Goal: Answer question/provide support: Share knowledge or assist other users

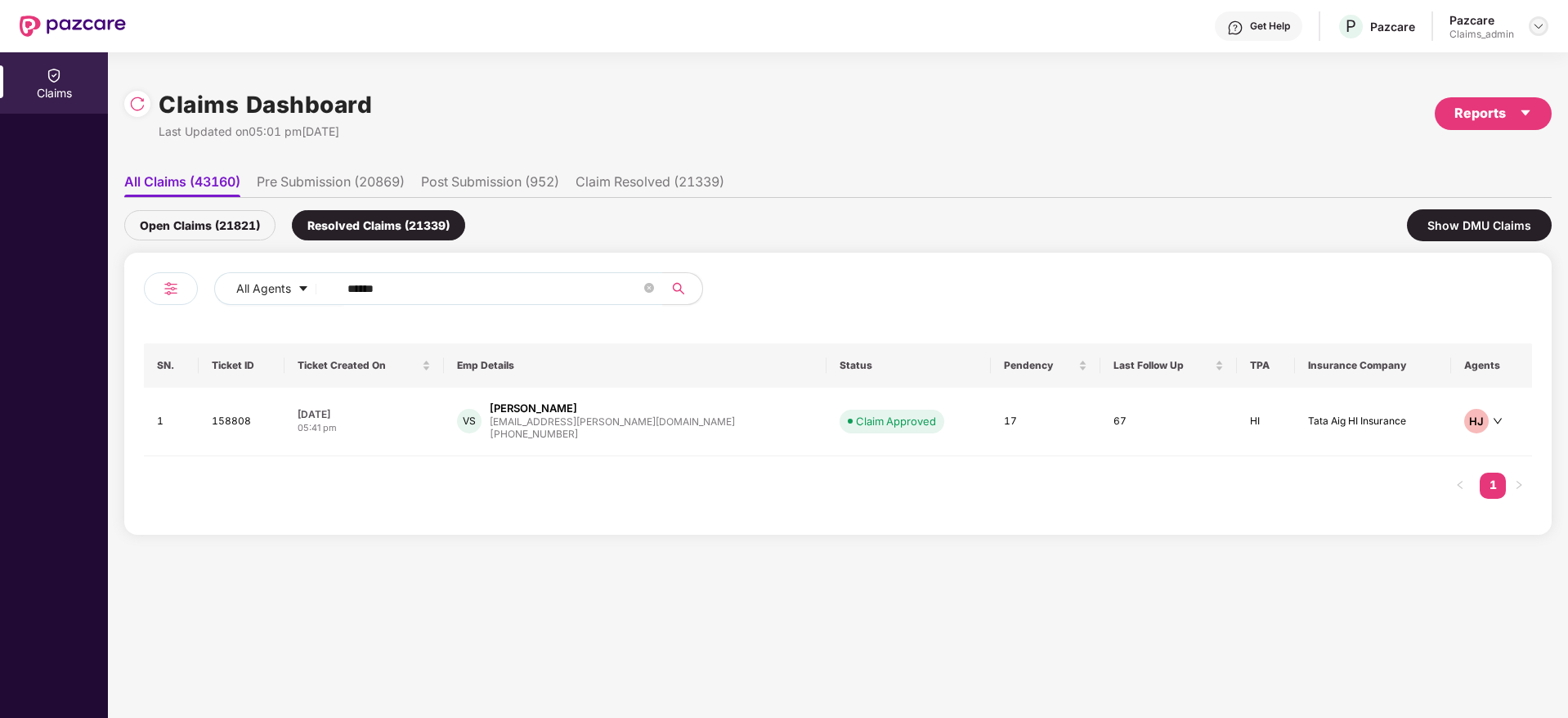
click at [1541, 17] on div at bounding box center [1539, 26] width 20 height 20
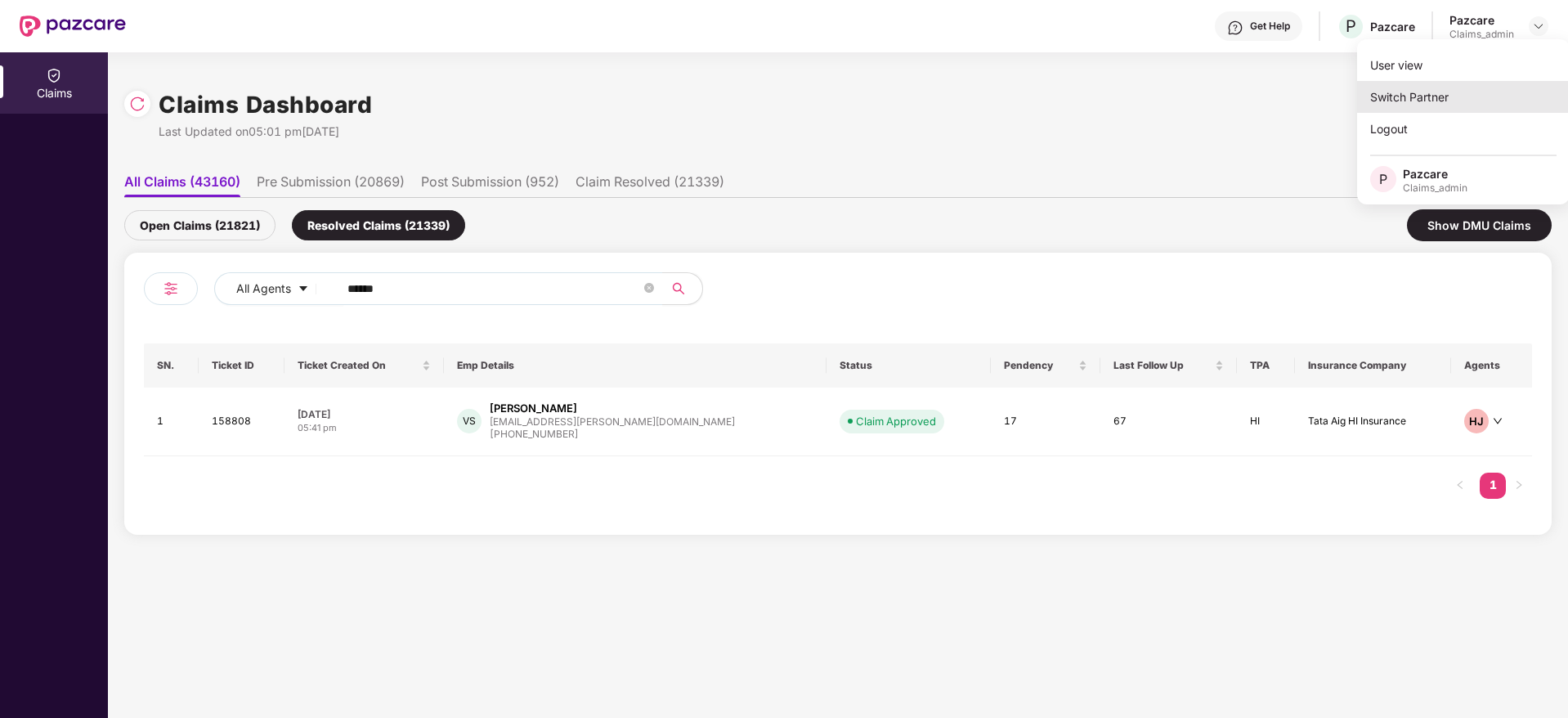
click at [1461, 96] on div "Switch Partner" at bounding box center [1464, 97] width 213 height 32
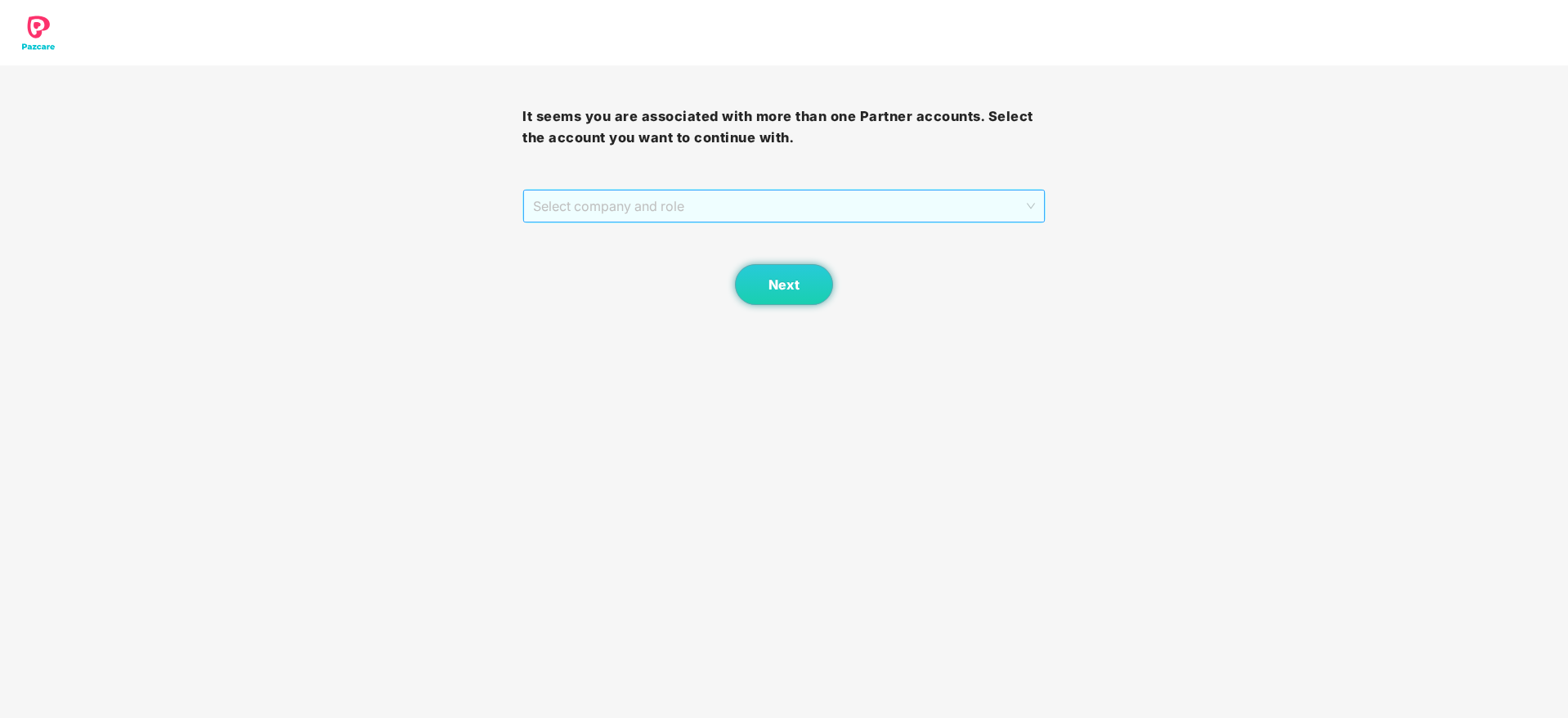
click at [864, 196] on span "Select company and role" at bounding box center [783, 205] width 501 height 31
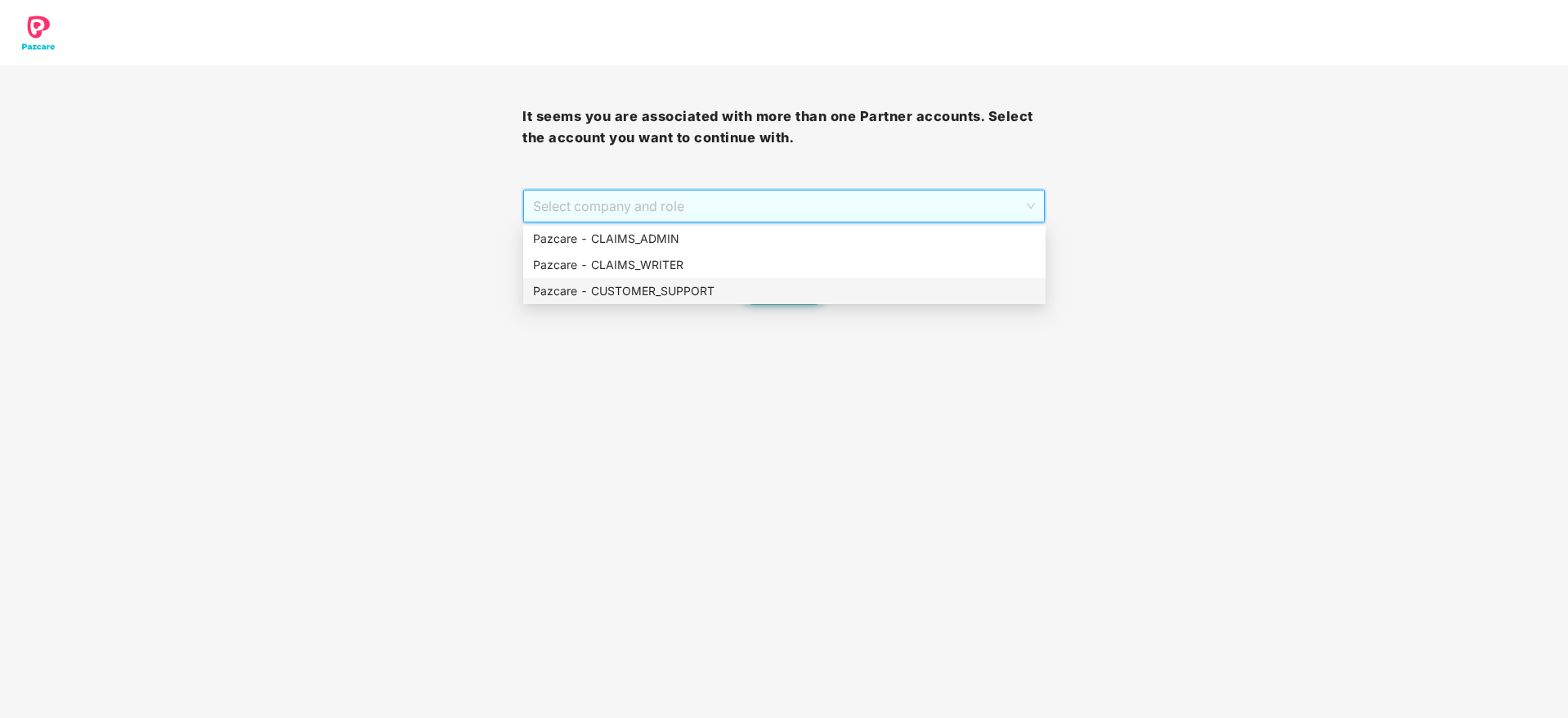
click at [798, 291] on div "Pazcare - CUSTOMER_SUPPORT" at bounding box center [784, 291] width 503 height 18
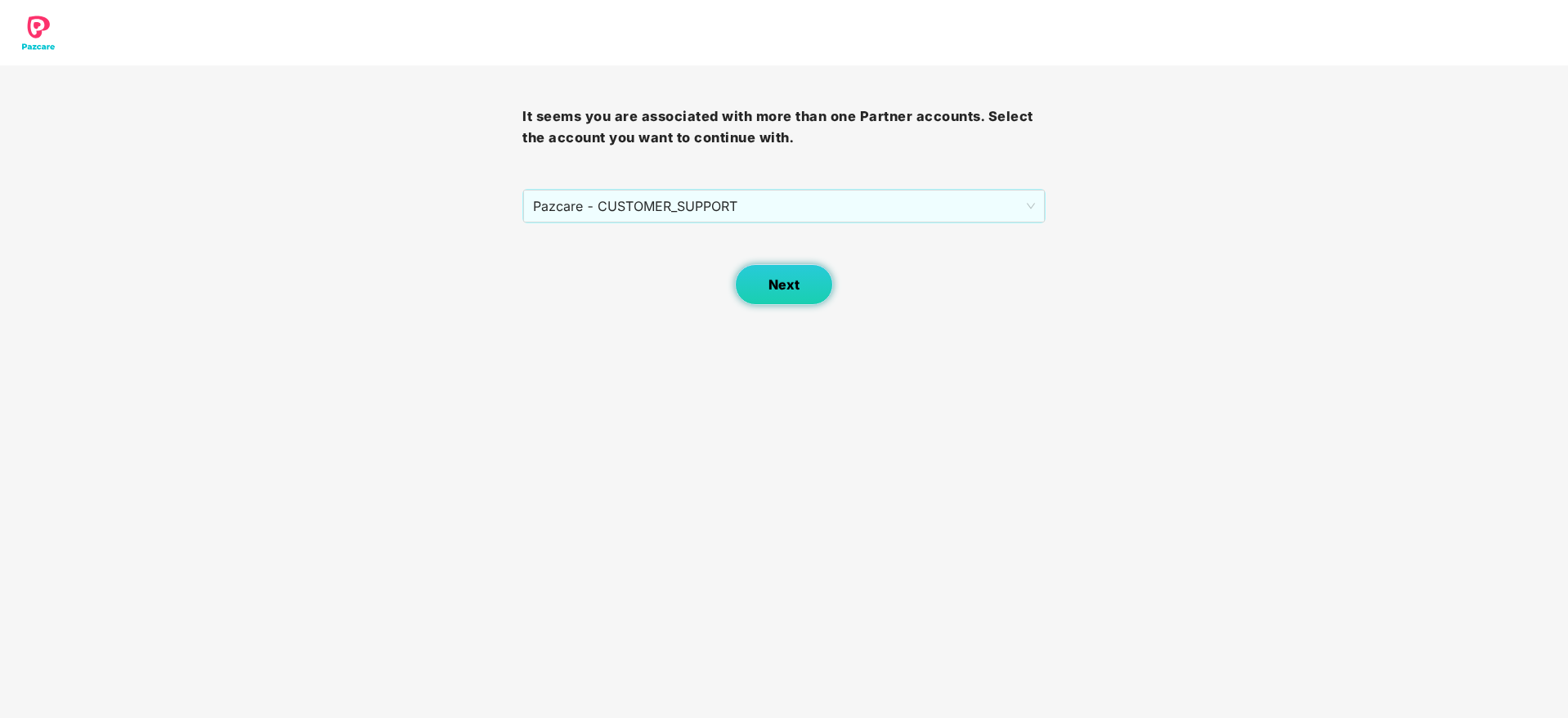
click at [765, 290] on button "Next" at bounding box center [784, 285] width 98 height 41
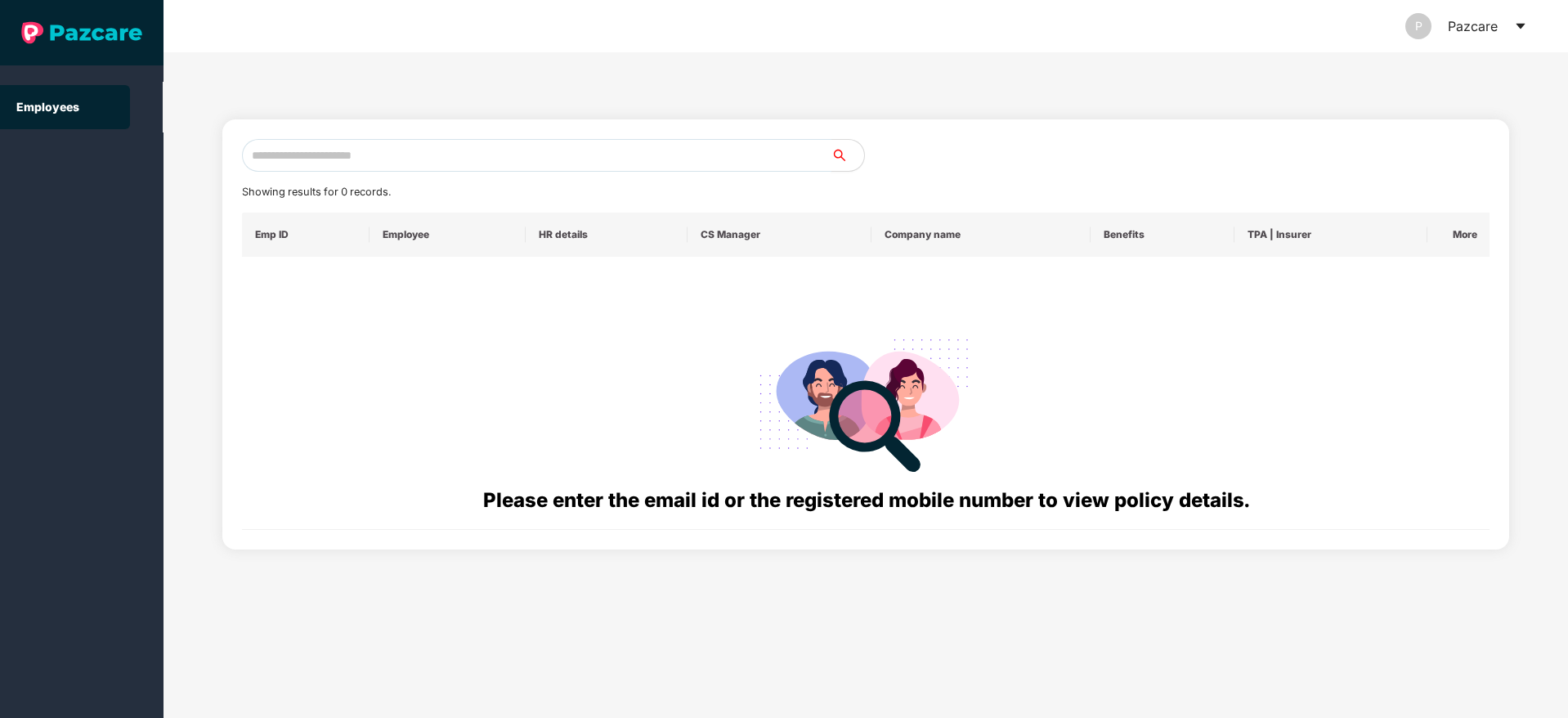
click at [580, 162] on input "text" at bounding box center [537, 155] width 589 height 33
paste input "**********"
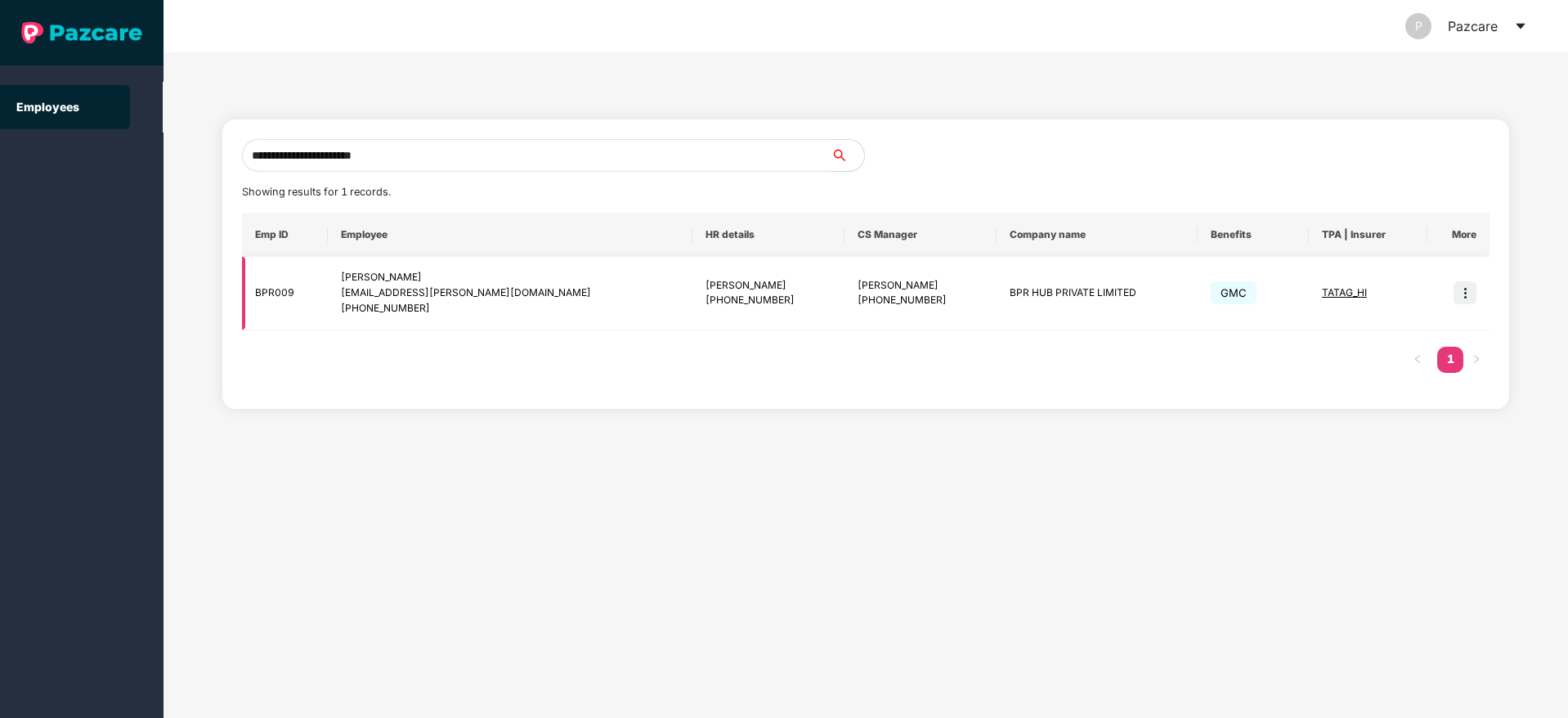
type input "**********"
click at [1465, 296] on img at bounding box center [1465, 293] width 23 height 23
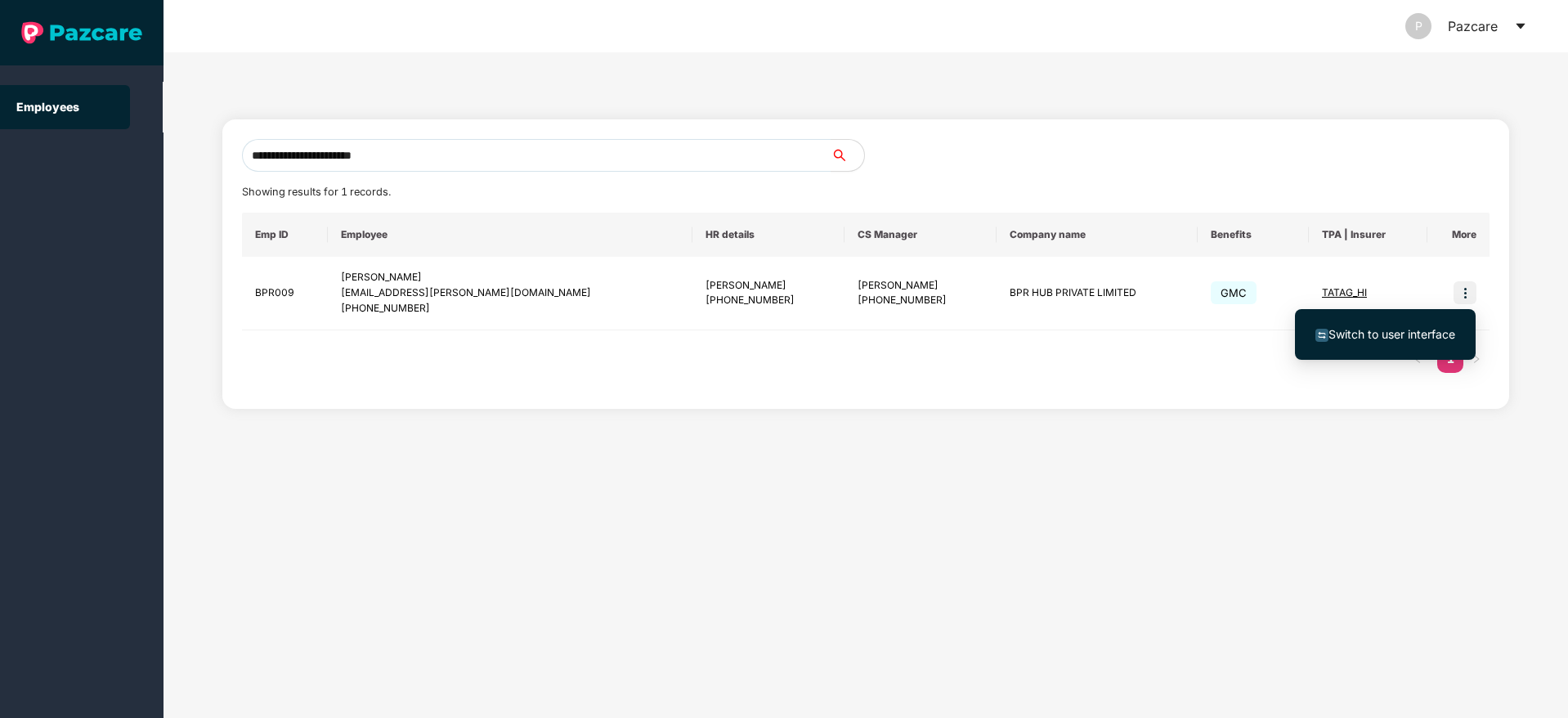
click at [1368, 332] on span "Switch to user interface" at bounding box center [1392, 334] width 127 height 14
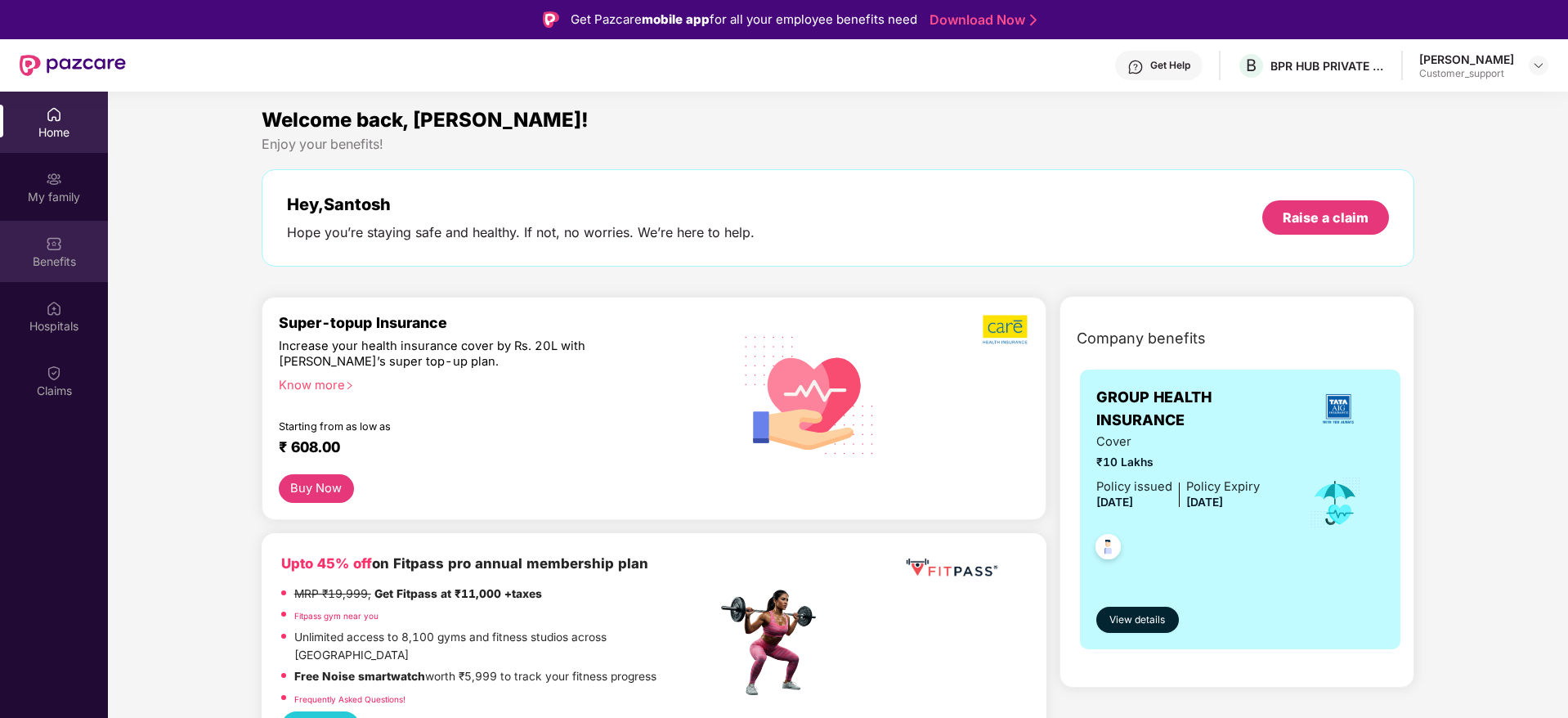
click at [70, 254] on div "Benefits" at bounding box center [54, 262] width 108 height 16
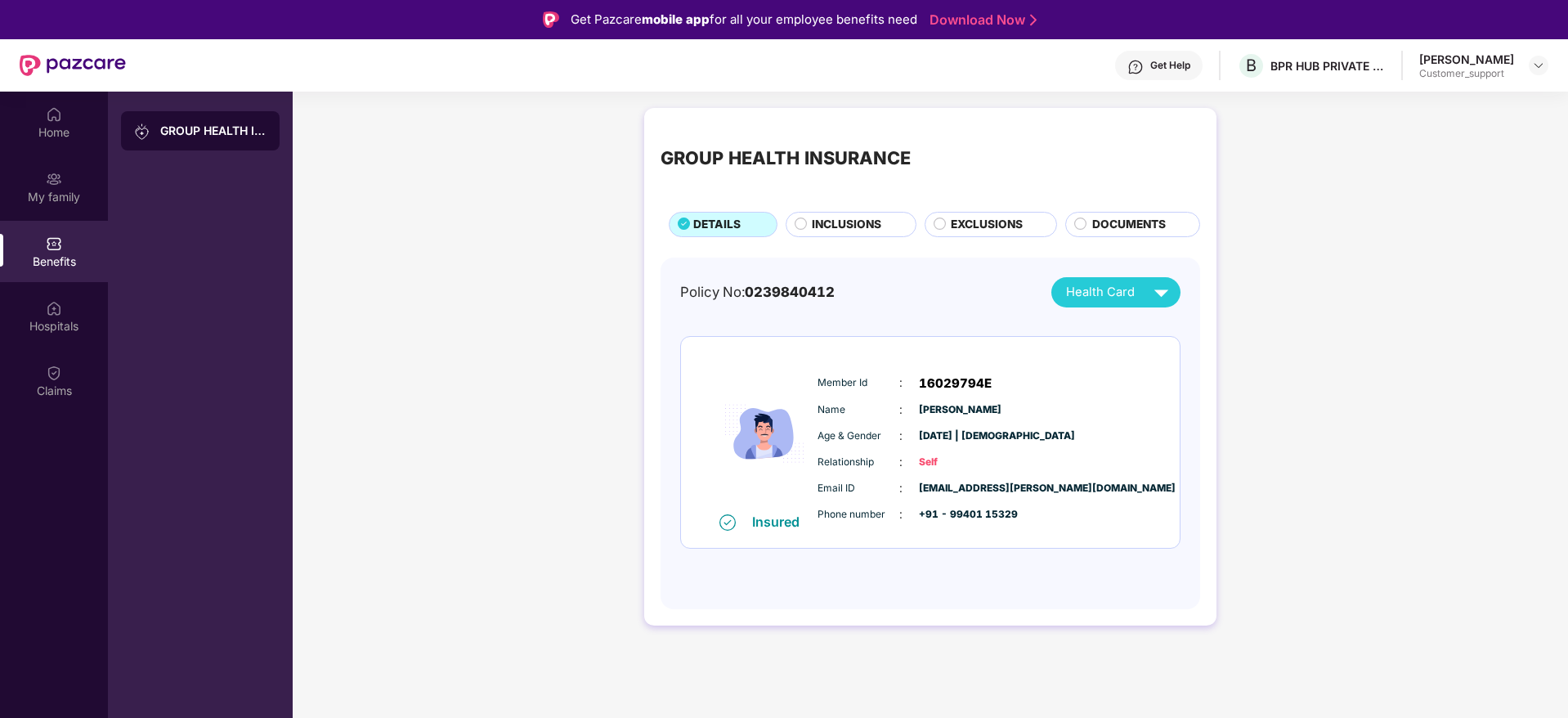
click at [855, 226] on span "INCLUSIONS" at bounding box center [847, 225] width 70 height 18
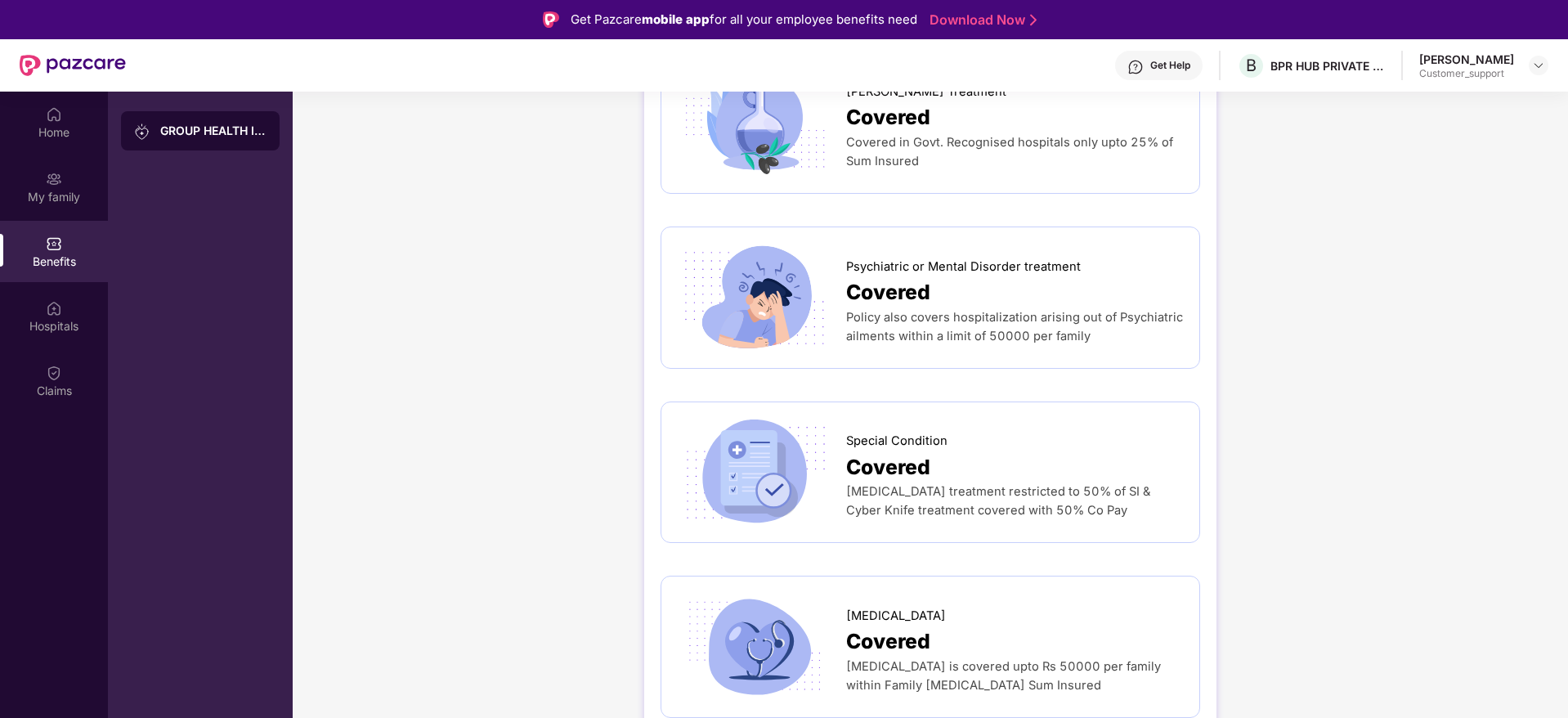
scroll to position [2770, 0]
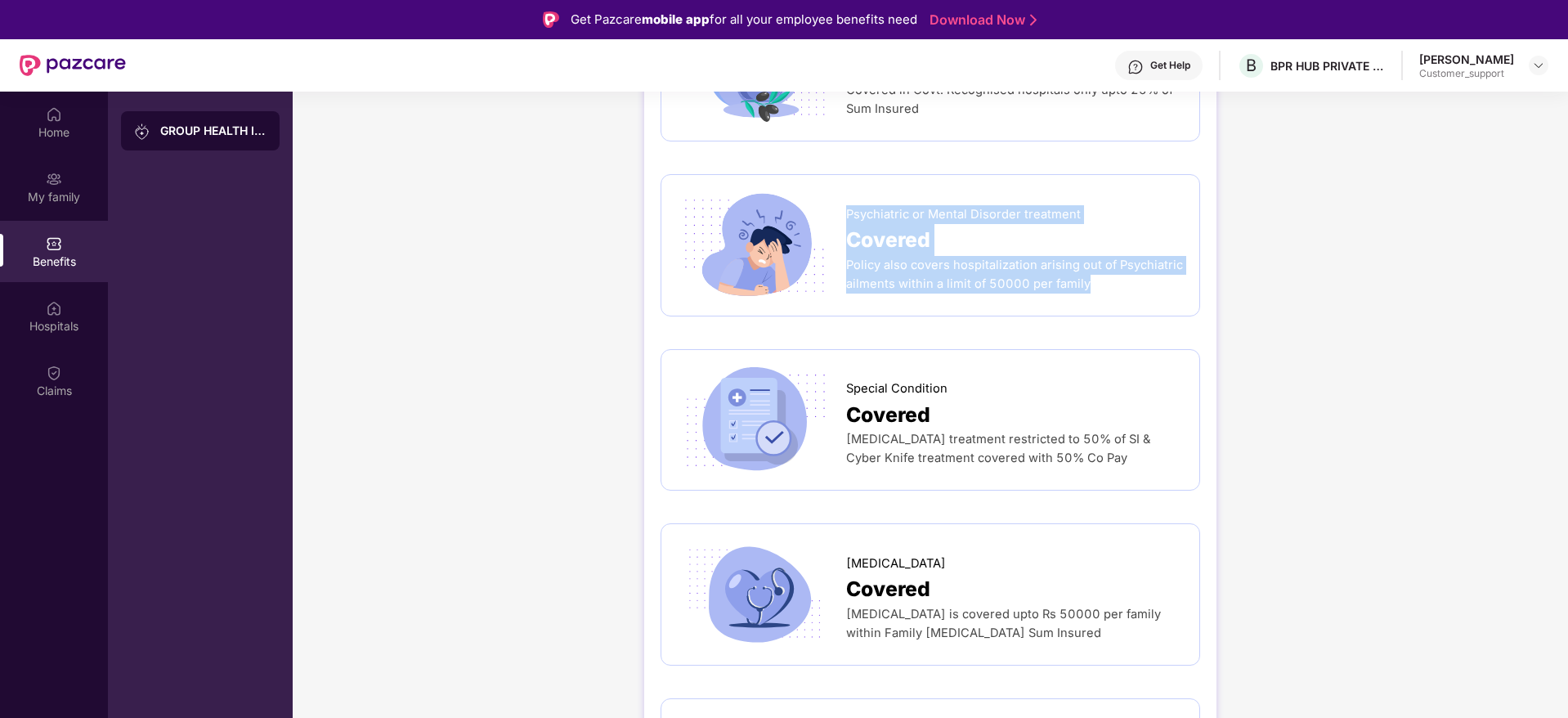
drag, startPoint x: 846, startPoint y: 201, endPoint x: 1105, endPoint y: 286, distance: 272.6
click at [1105, 286] on div "Psychiatric or Mental Disorder treatment Covered Policy also covers hospitaliza…" at bounding box center [1013, 246] width 337 height 96
copy div "Psychiatric or Mental Disorder treatment Covered Policy also covers hospitaliza…"
click at [1541, 65] on img at bounding box center [1539, 65] width 13 height 13
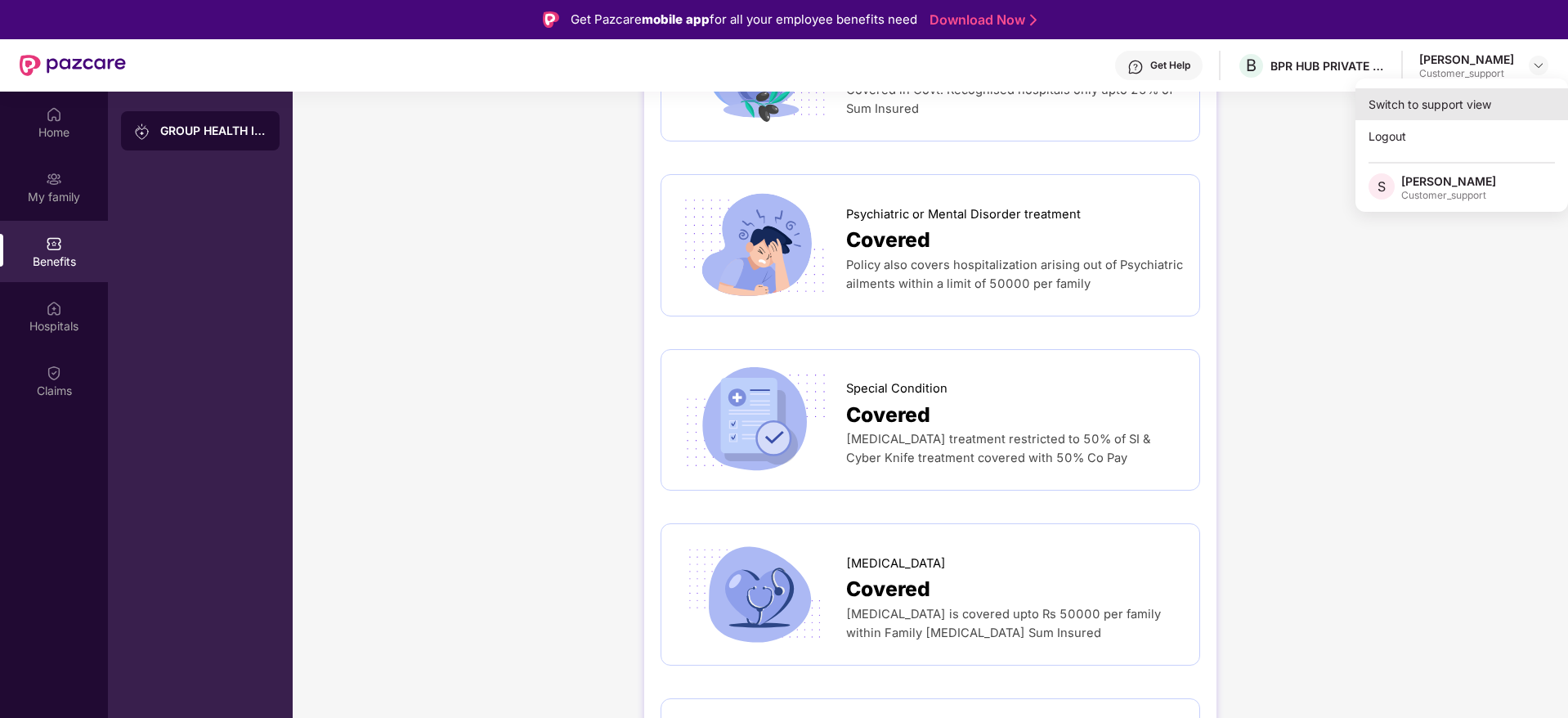
click at [1447, 111] on div "Switch to support view" at bounding box center [1462, 104] width 213 height 32
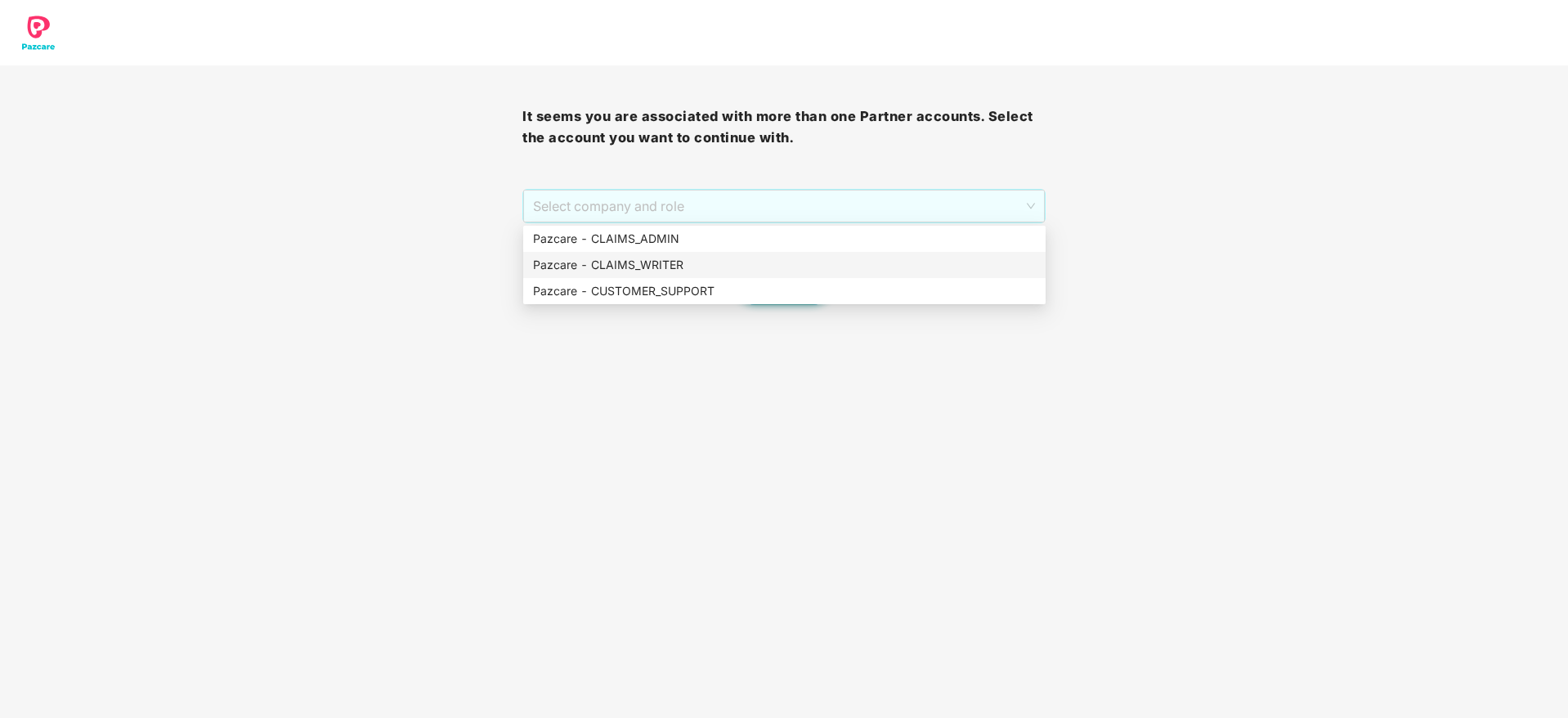
drag, startPoint x: 800, startPoint y: 200, endPoint x: 767, endPoint y: 280, distance: 86.5
click at [767, 280] on body "It seems you are associated with more than one Partner accounts. Select the acc…" at bounding box center [784, 359] width 1568 height 718
click at [767, 280] on div "Pazcare - CUSTOMER_SUPPORT" at bounding box center [784, 290] width 522 height 26
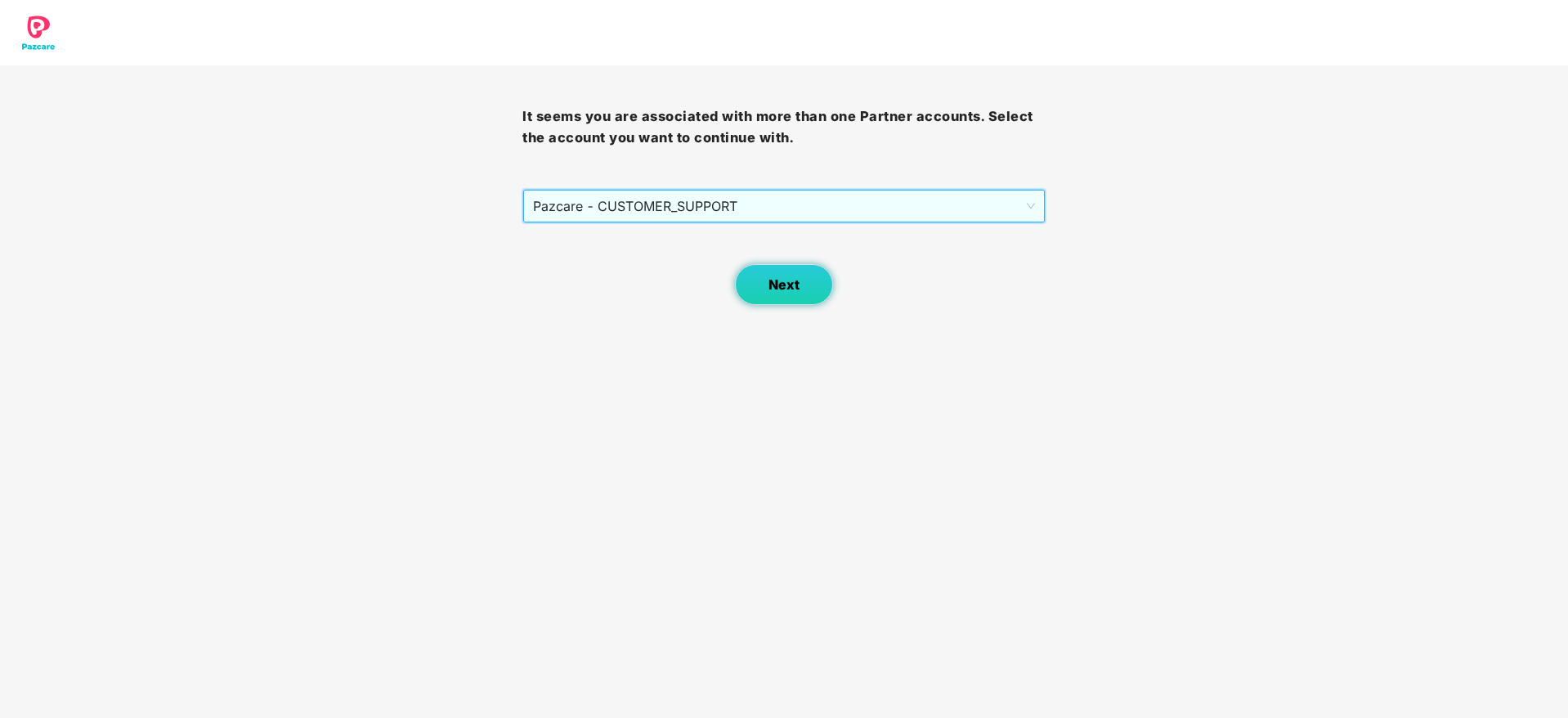
click at [803, 285] on button "Next" at bounding box center [784, 285] width 98 height 41
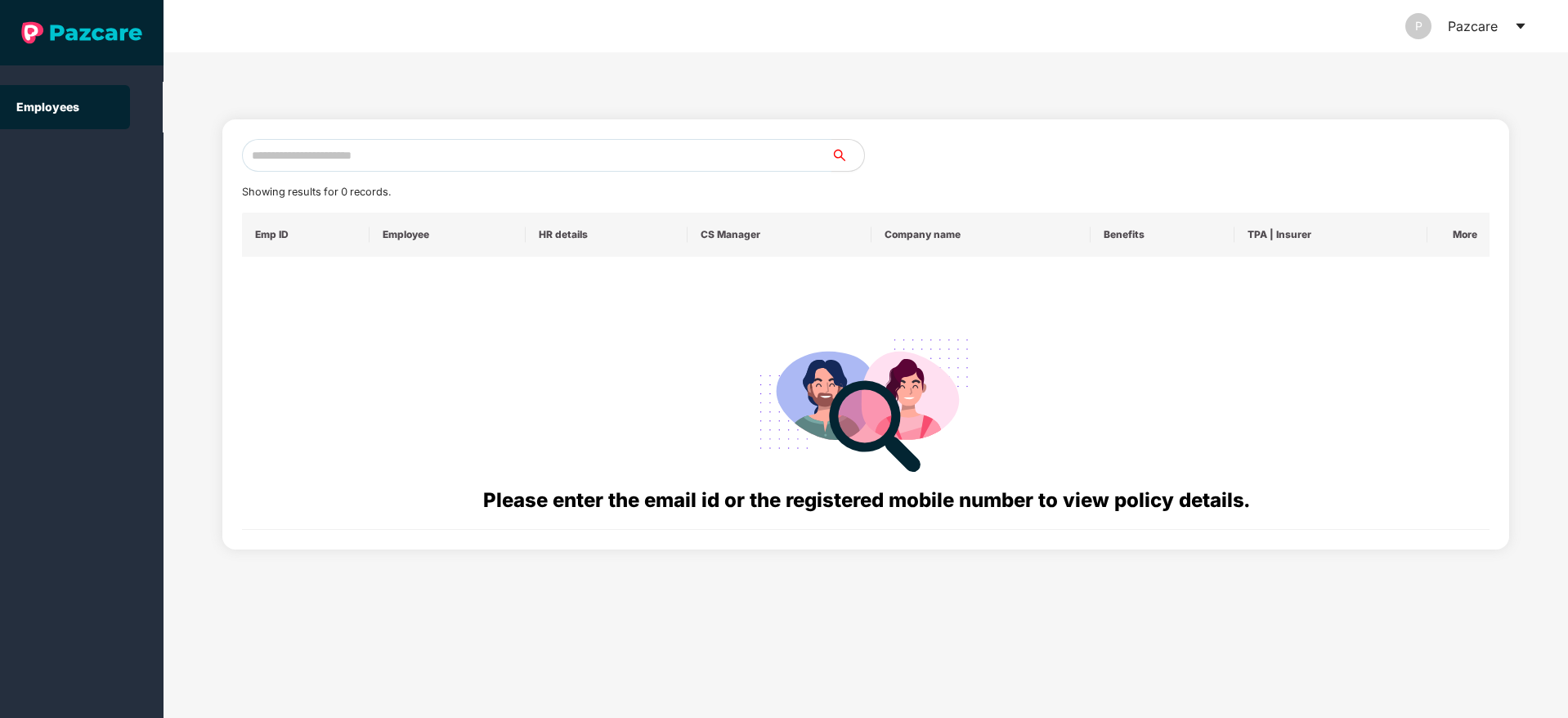
click at [609, 148] on input "text" at bounding box center [537, 155] width 589 height 33
paste input "**********"
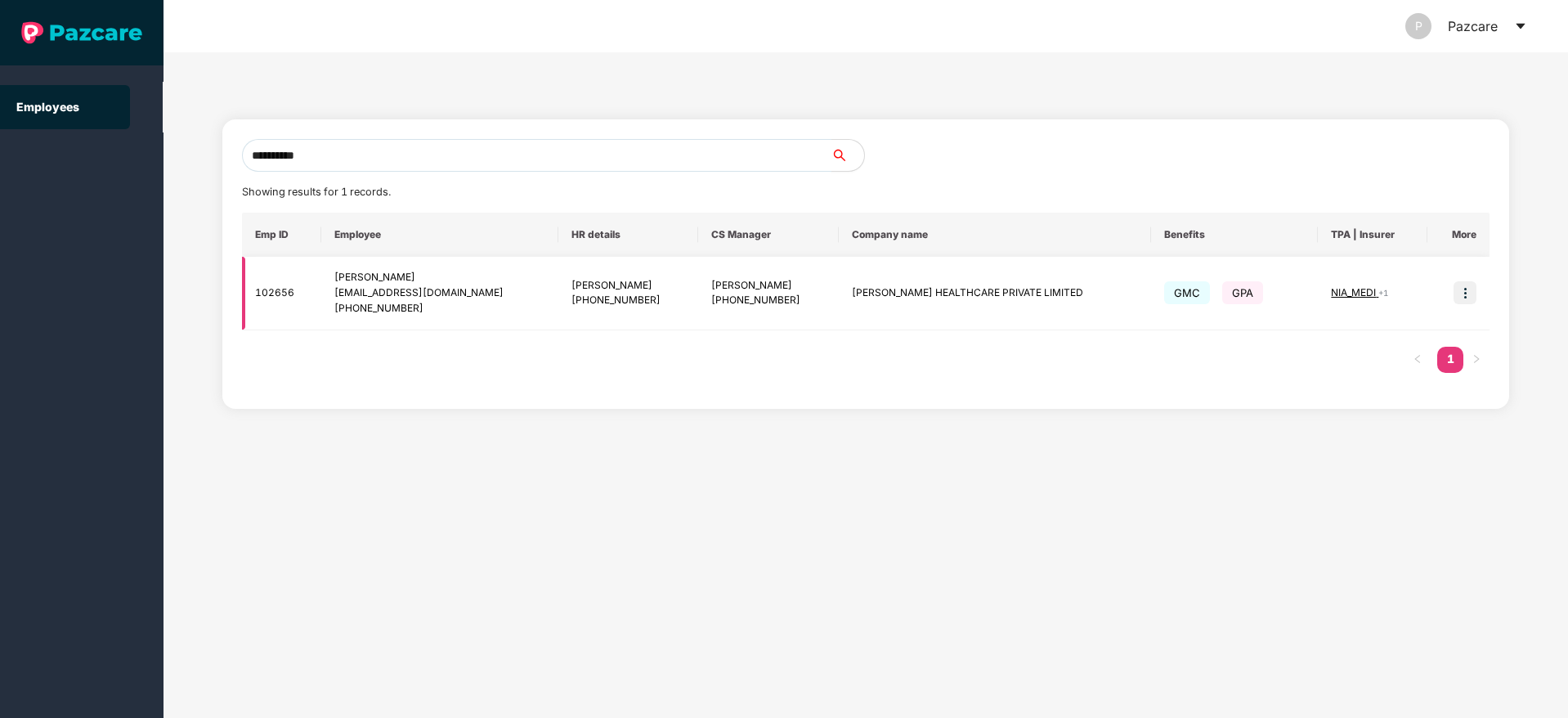
type input "**********"
click at [1465, 288] on img at bounding box center [1465, 293] width 23 height 23
drag, startPoint x: 1315, startPoint y: 343, endPoint x: 1366, endPoint y: 401, distance: 77.2
click at [1366, 401] on div "**********" at bounding box center [866, 264] width 1288 height 289
click at [1347, 295] on span "NIA_MEDI" at bounding box center [1354, 292] width 47 height 13
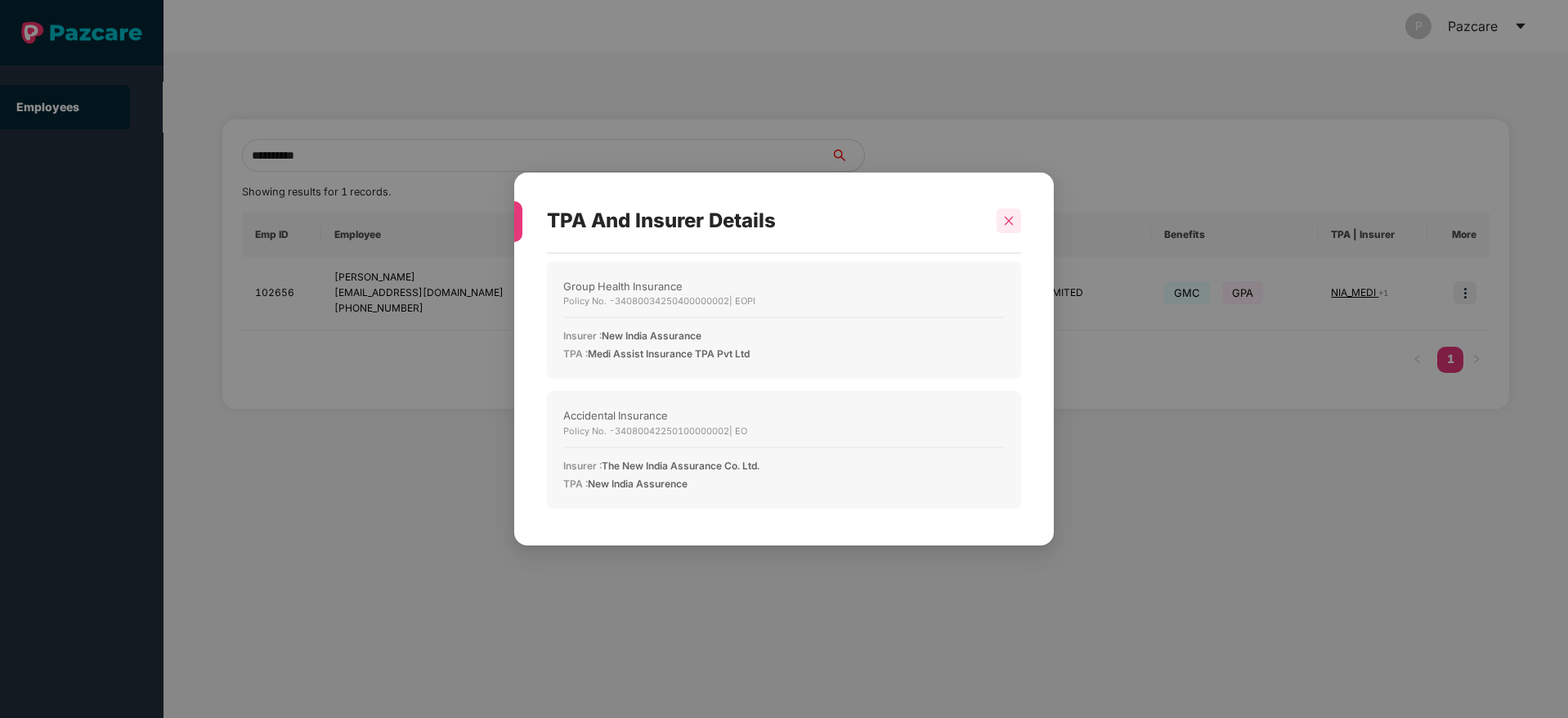
click at [1010, 221] on icon "close" at bounding box center [1008, 221] width 12 height 12
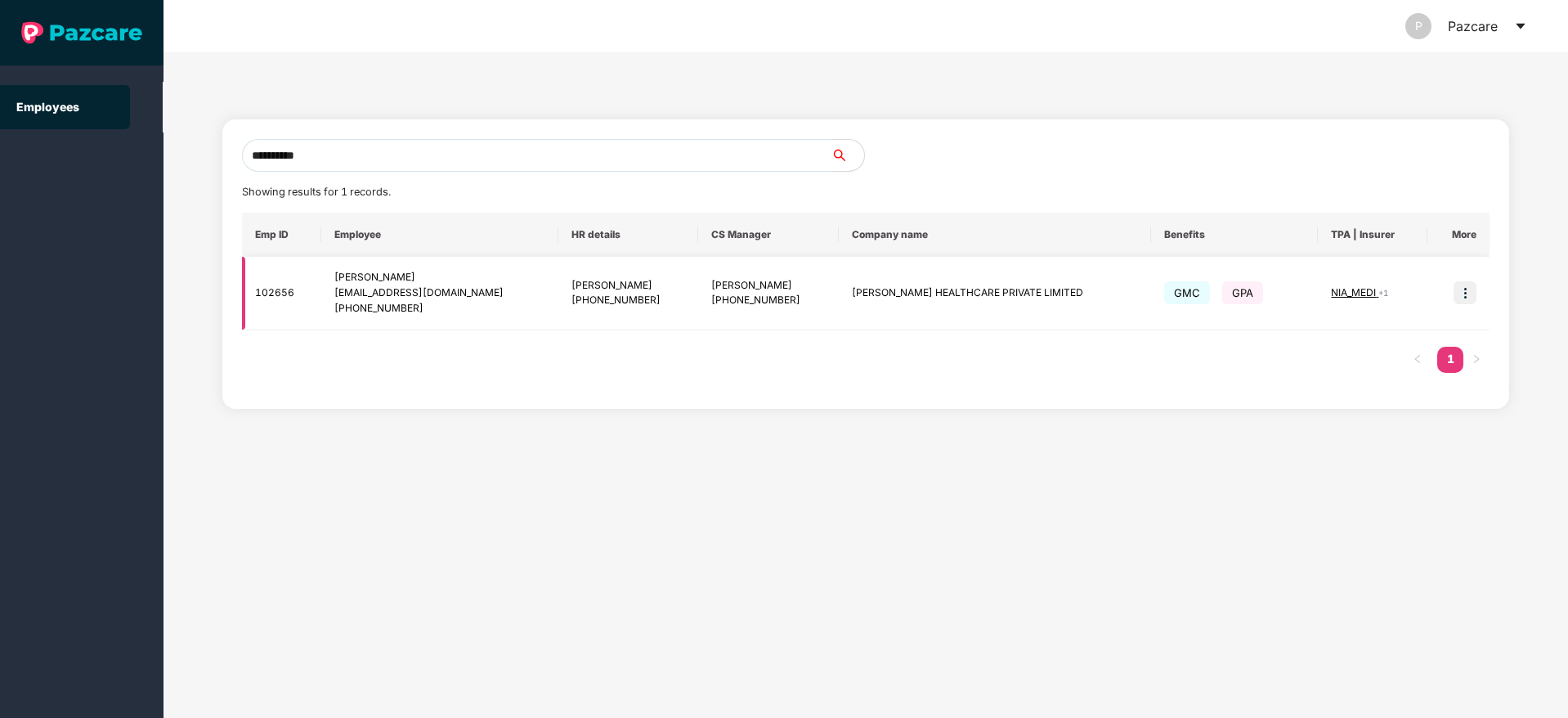
click at [1466, 296] on img at bounding box center [1465, 293] width 23 height 23
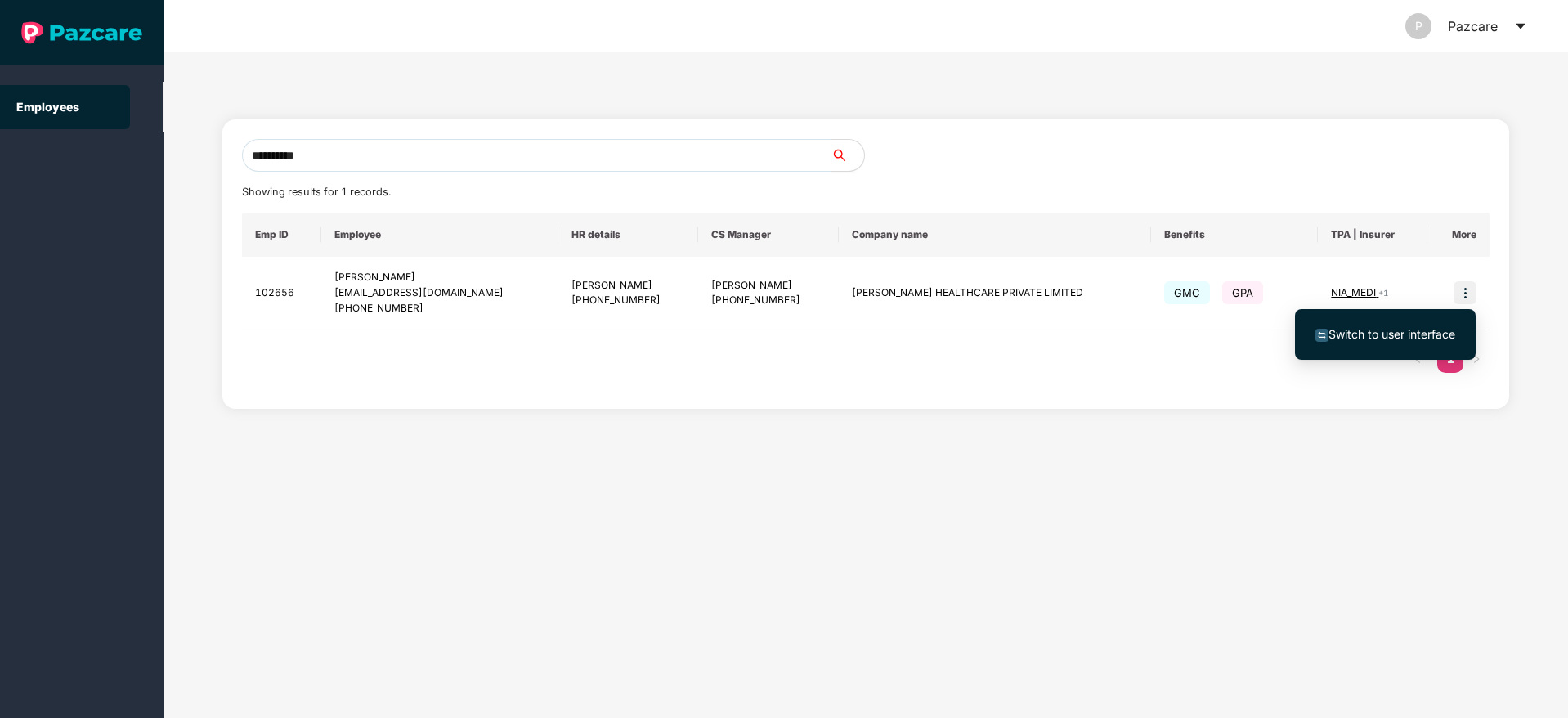
click at [1372, 334] on span "Switch to user interface" at bounding box center [1392, 334] width 127 height 14
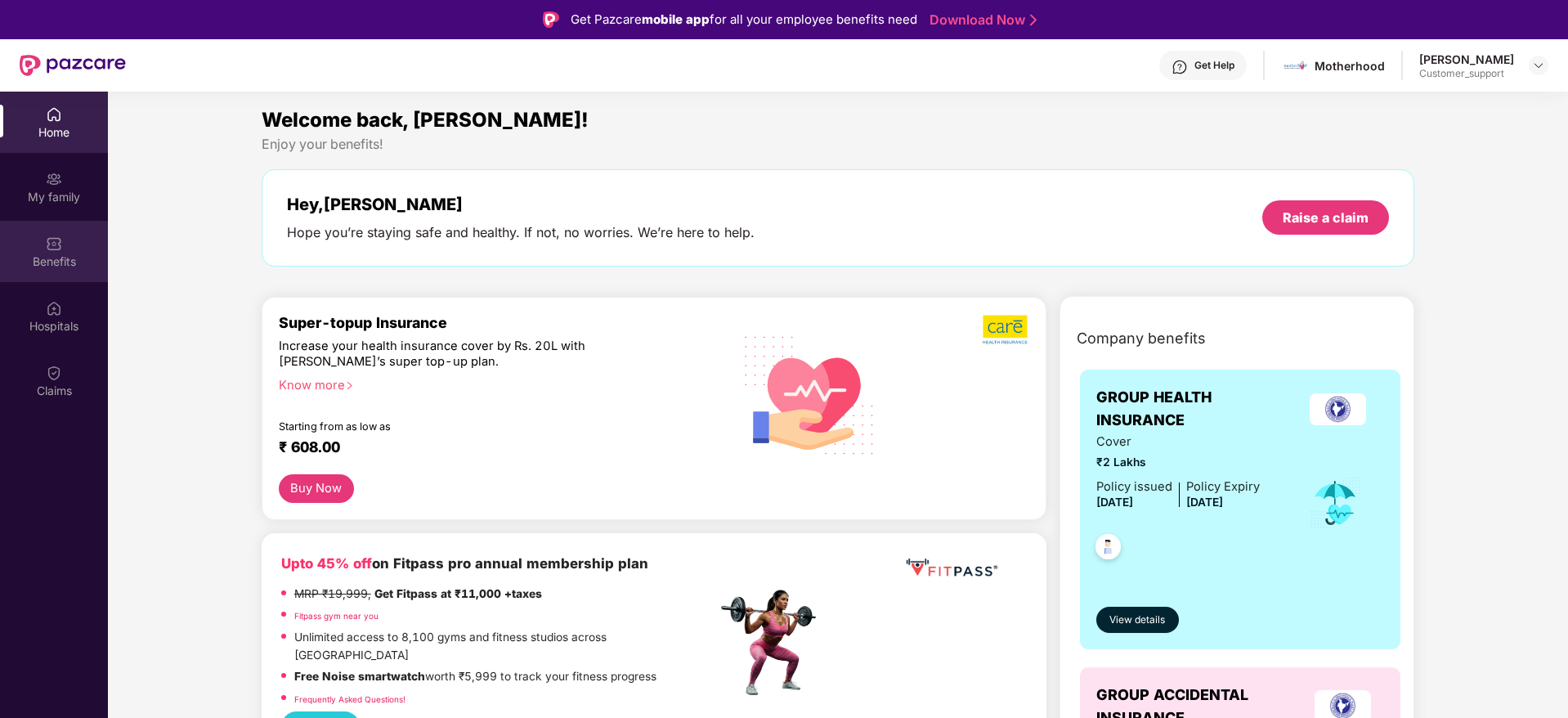
click at [43, 256] on div "Benefits" at bounding box center [54, 262] width 108 height 16
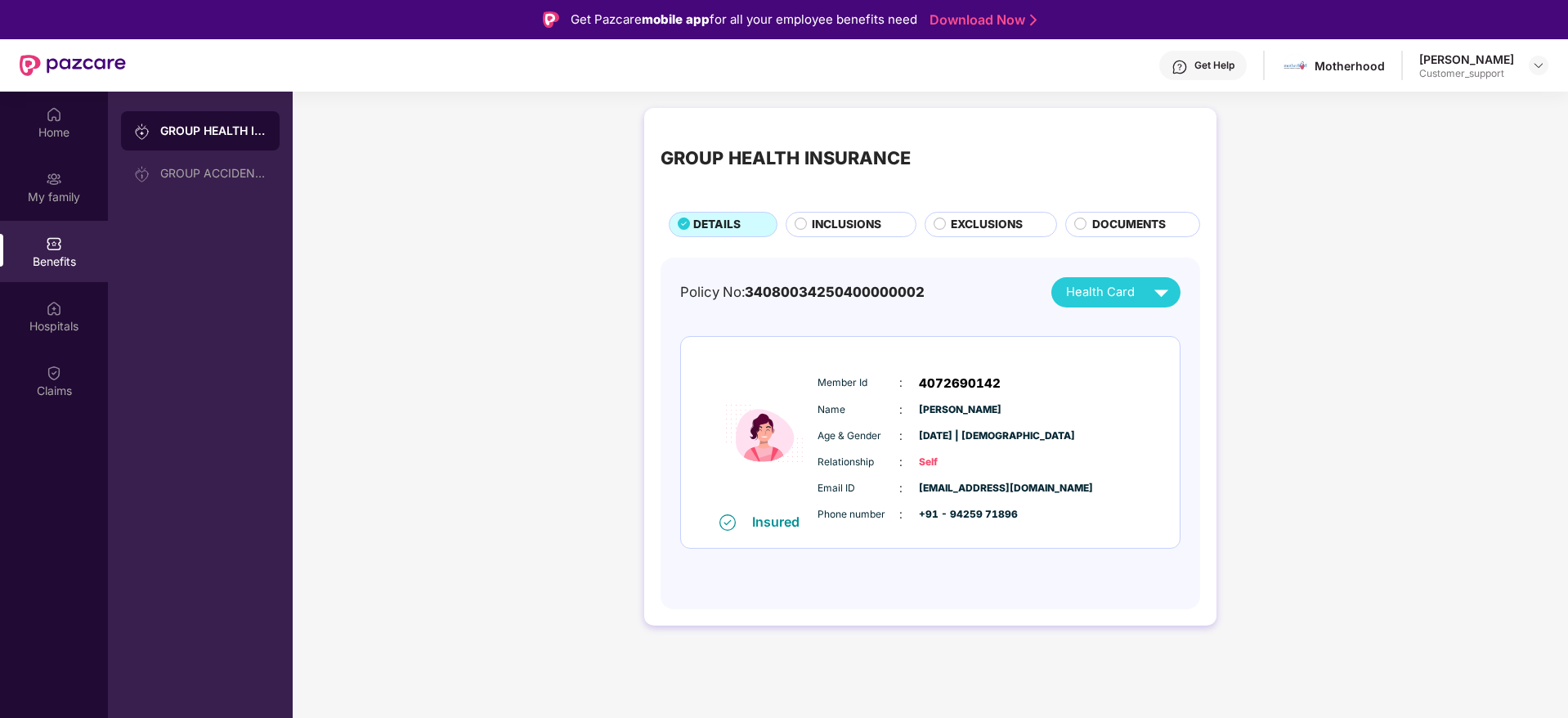
click at [848, 212] on div "INCLUSIONS" at bounding box center [851, 224] width 130 height 25
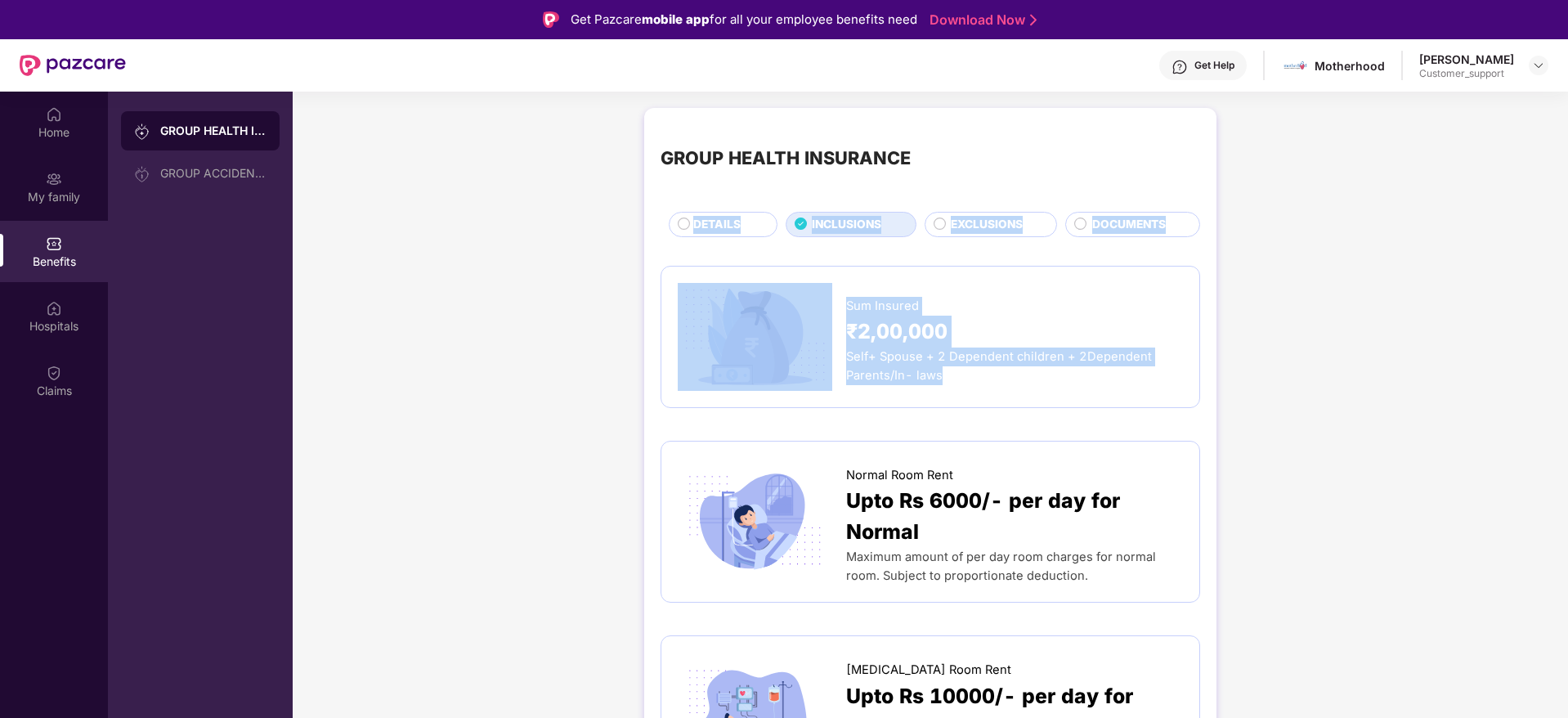
drag, startPoint x: 1564, startPoint y: 164, endPoint x: 1456, endPoint y: 372, distance: 234.4
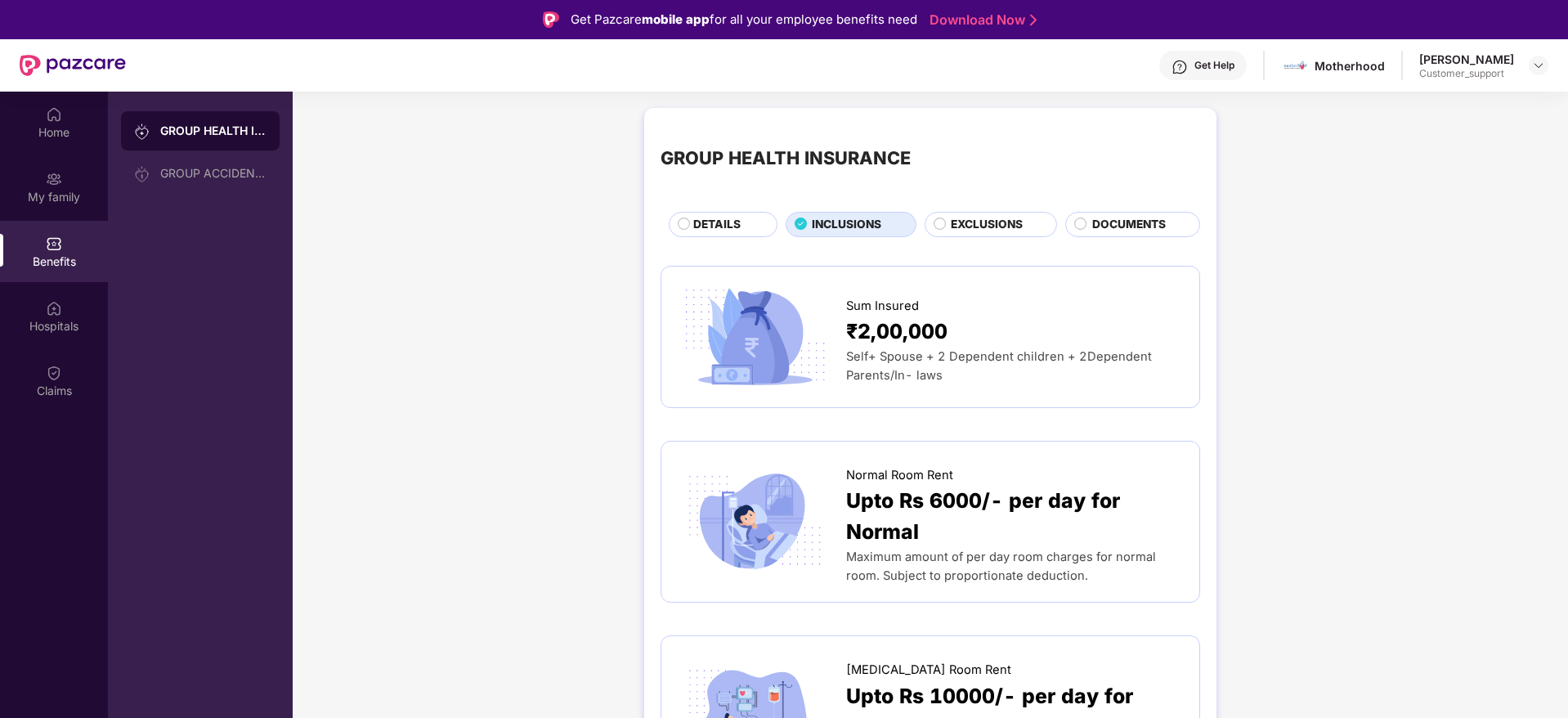
click at [1140, 200] on div "GROUP HEALTH INSURANCE DETAILS INCLUSIONS EXCLUSIONS DOCUMENTS" at bounding box center [930, 180] width 539 height 113
click at [1136, 218] on span "DOCUMENTS" at bounding box center [1129, 225] width 73 height 18
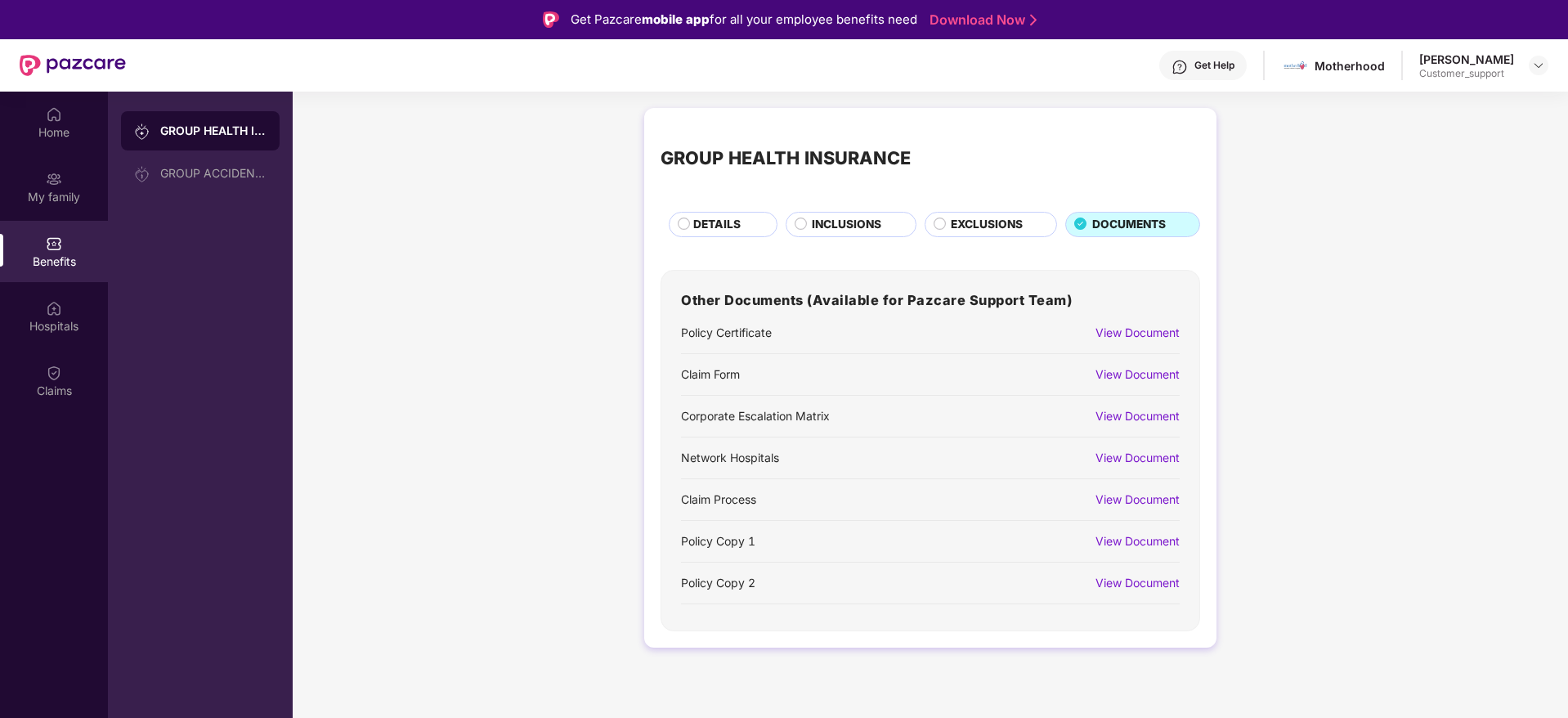
click at [1126, 539] on div "View Document" at bounding box center [1138, 541] width 84 height 18
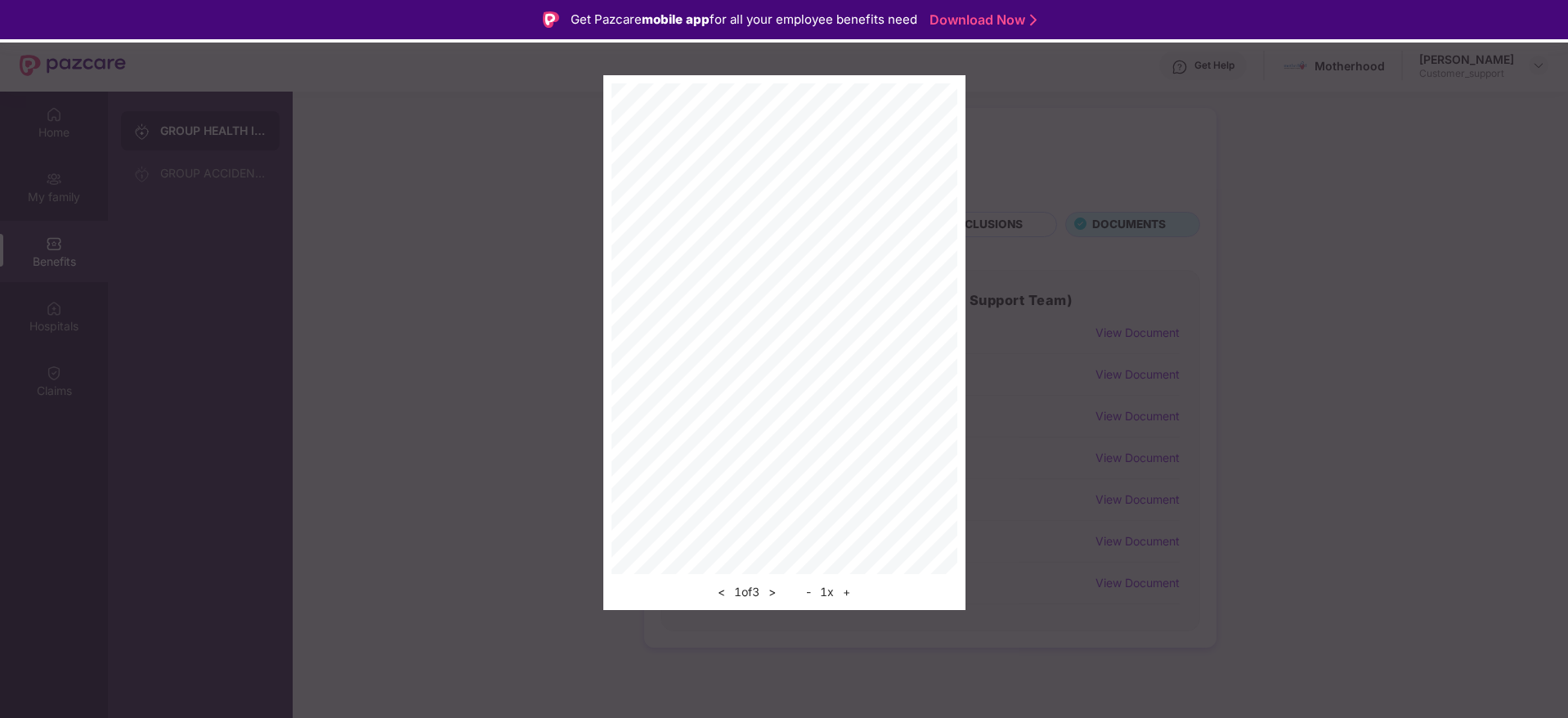
click at [771, 595] on button ">" at bounding box center [771, 592] width 17 height 20
click at [1497, 115] on div "< 3 of 3 > - 1 x +" at bounding box center [784, 342] width 1568 height 535
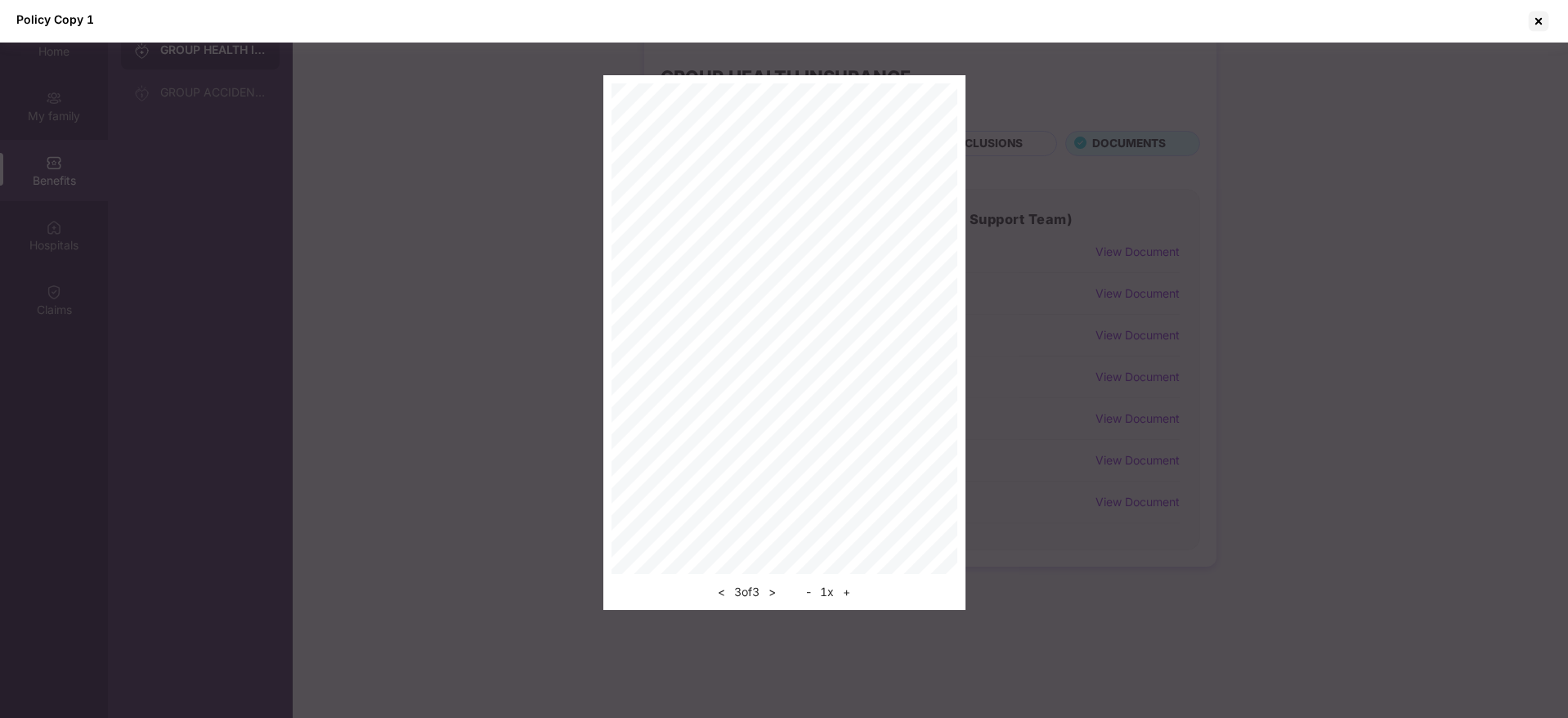
scroll to position [92, 0]
click at [1545, 26] on div at bounding box center [1538, 21] width 26 height 26
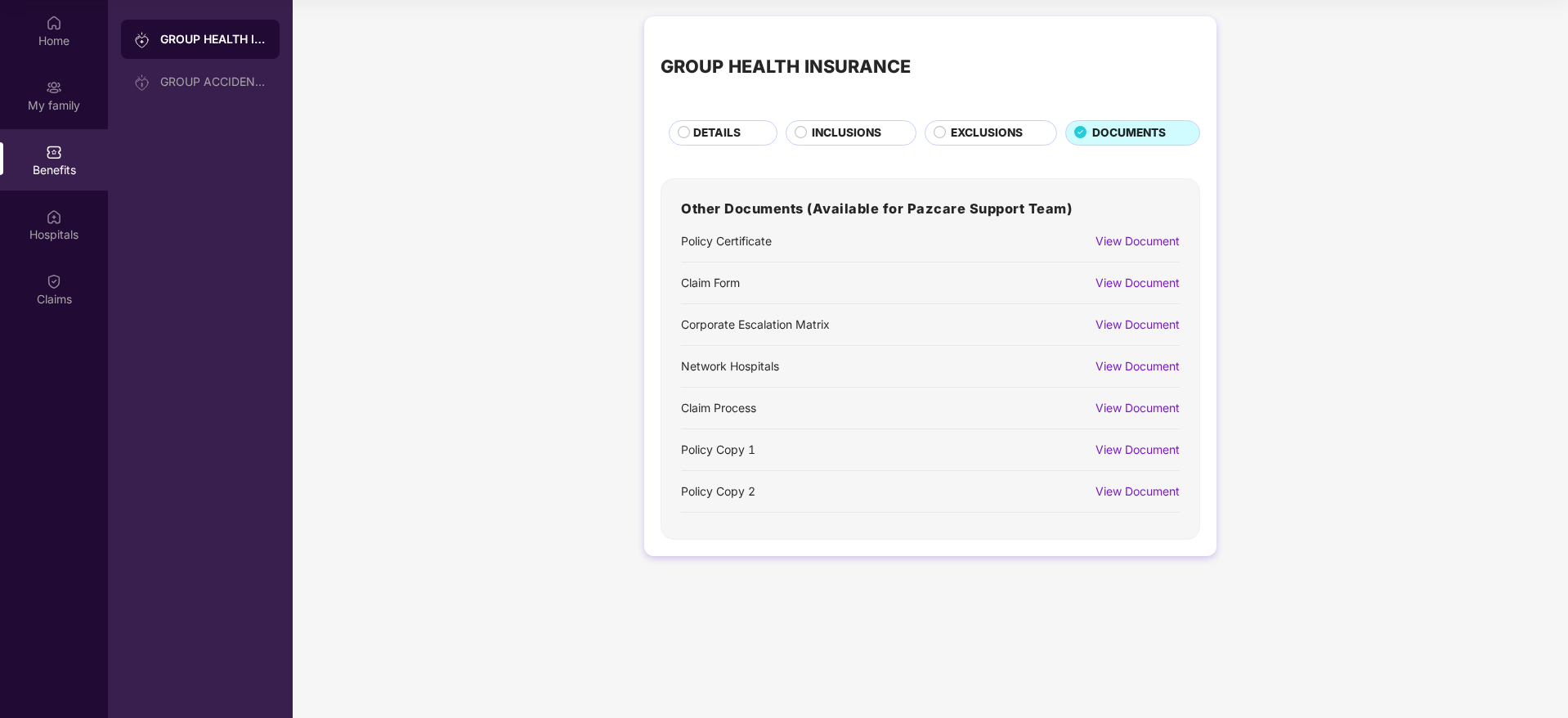
click at [1352, 180] on div "GROUP HEALTH INSURANCE DETAILS INCLUSIONS EXCLUSIONS DOCUMENTS Other Documents …" at bounding box center [930, 294] width 1275 height 572
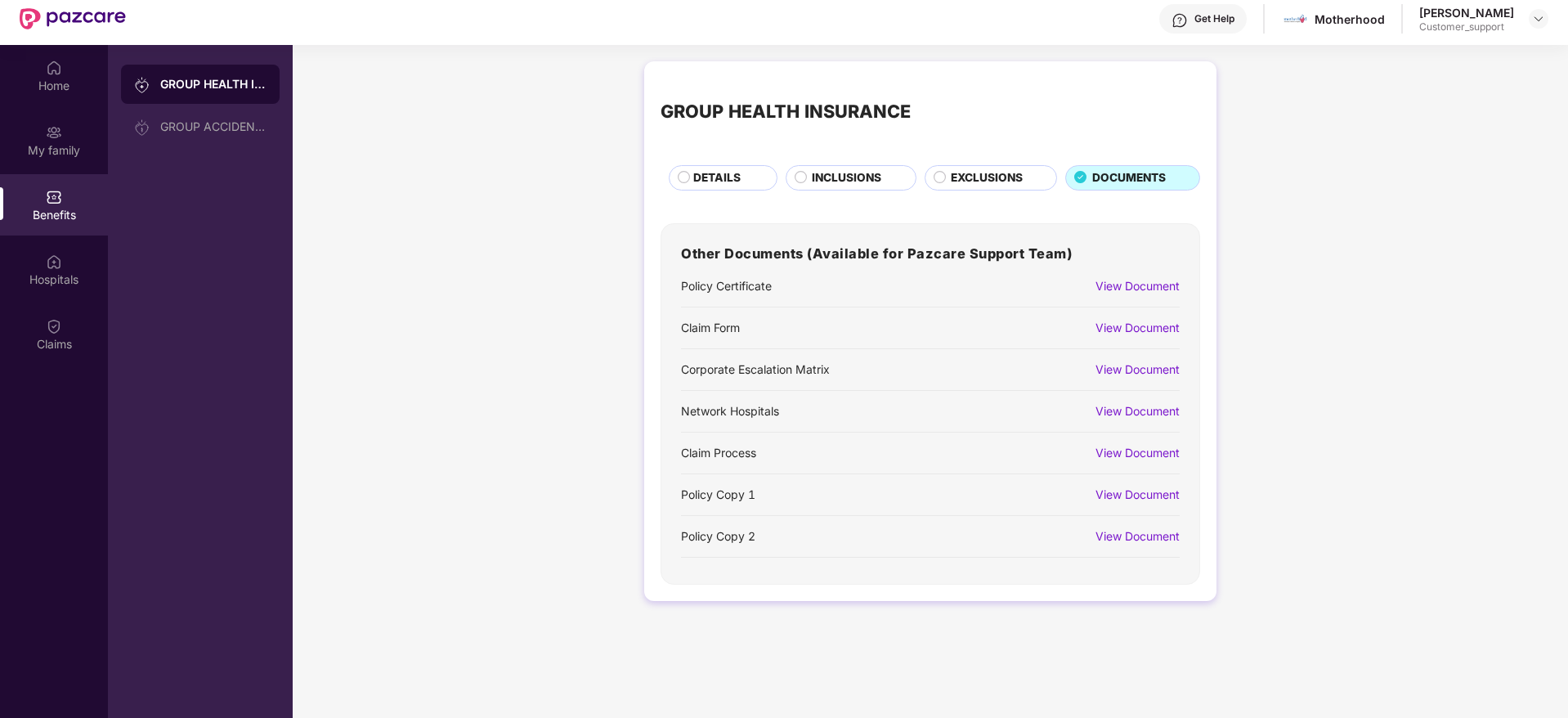
scroll to position [43, 0]
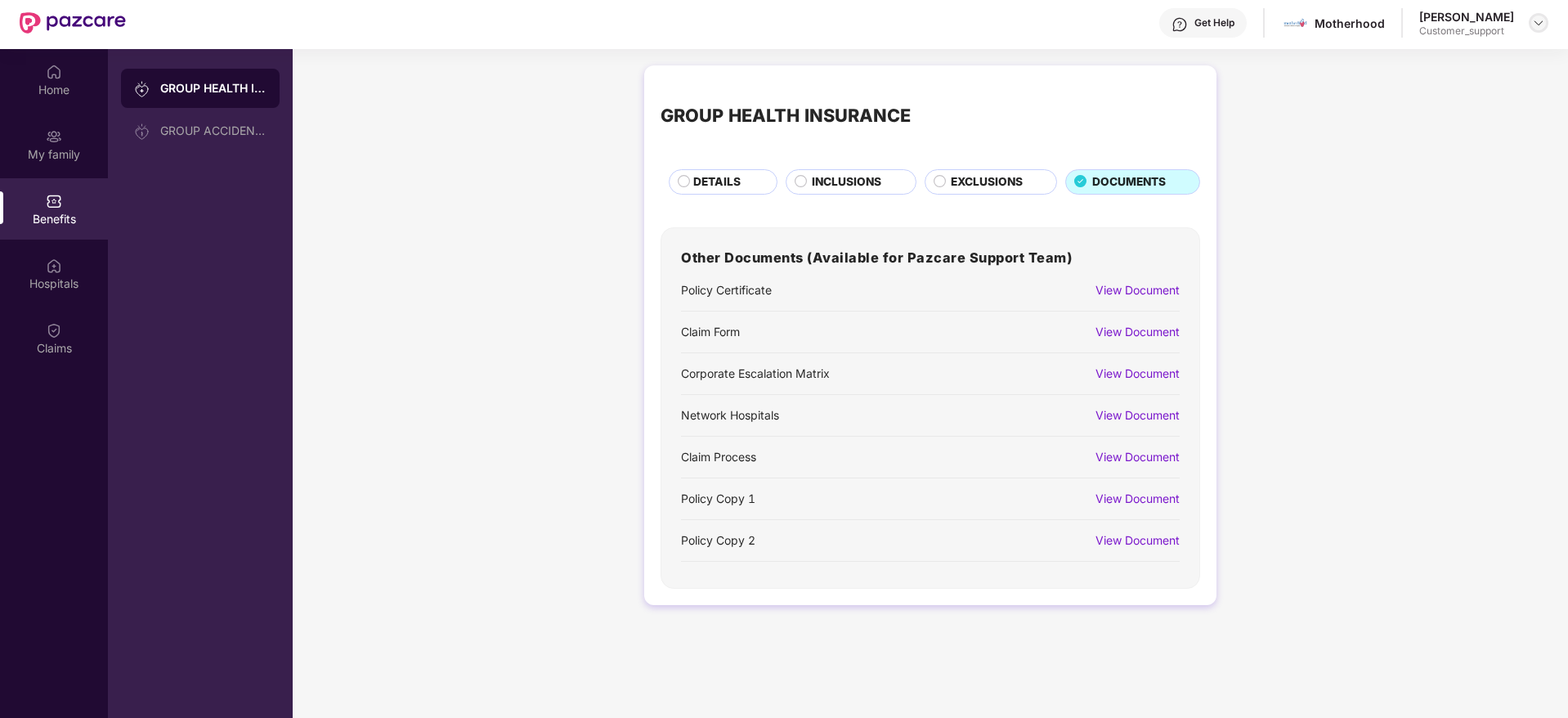
click at [1533, 21] on img at bounding box center [1539, 22] width 13 height 13
click at [1460, 72] on div "Switch to support view" at bounding box center [1462, 62] width 213 height 32
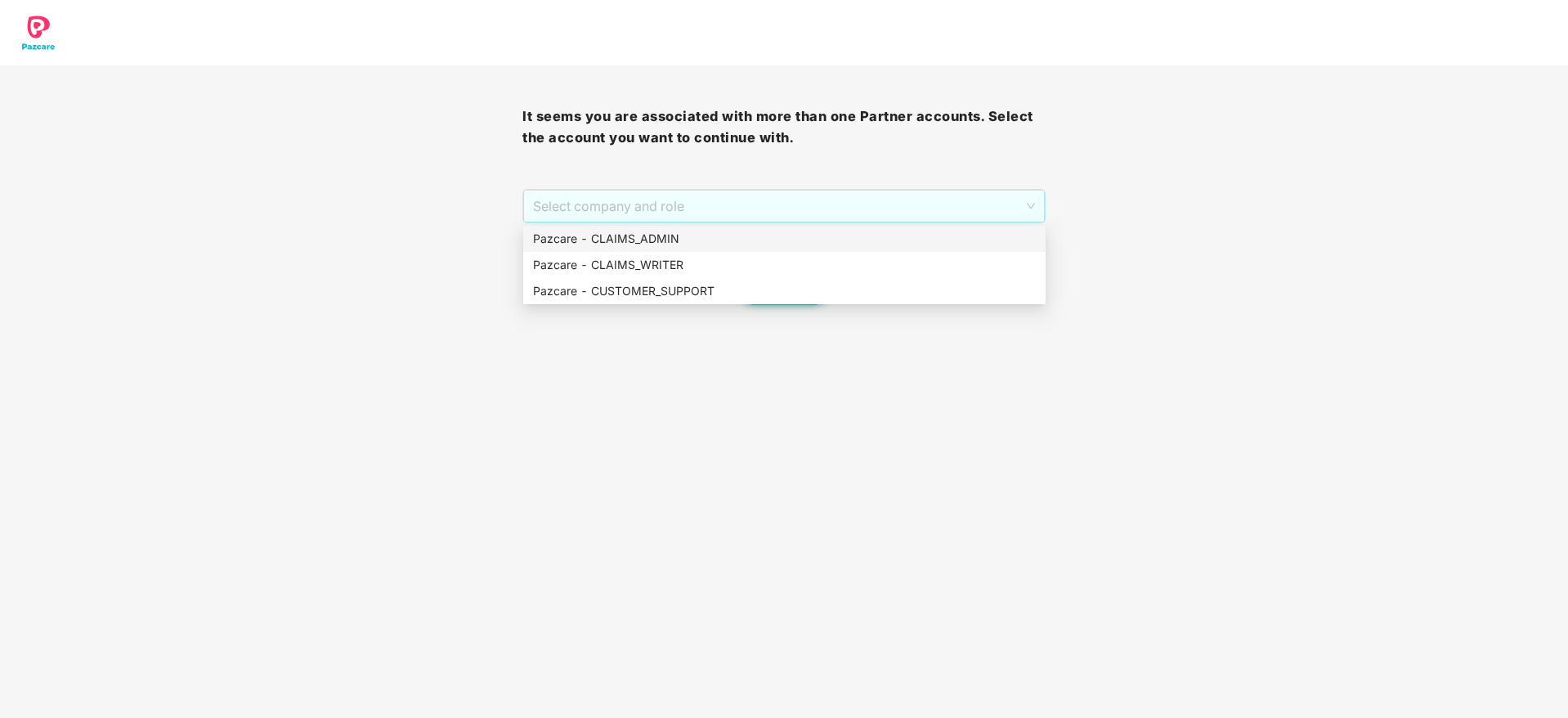
drag, startPoint x: 730, startPoint y: 194, endPoint x: 728, endPoint y: 241, distance: 47.0
click at [728, 241] on body "It seems you are associated with more than one Partner accounts. Select the acc…" at bounding box center [784, 359] width 1568 height 718
click at [728, 241] on div "Pazcare - CLAIMS_ADMIN" at bounding box center [784, 238] width 503 height 18
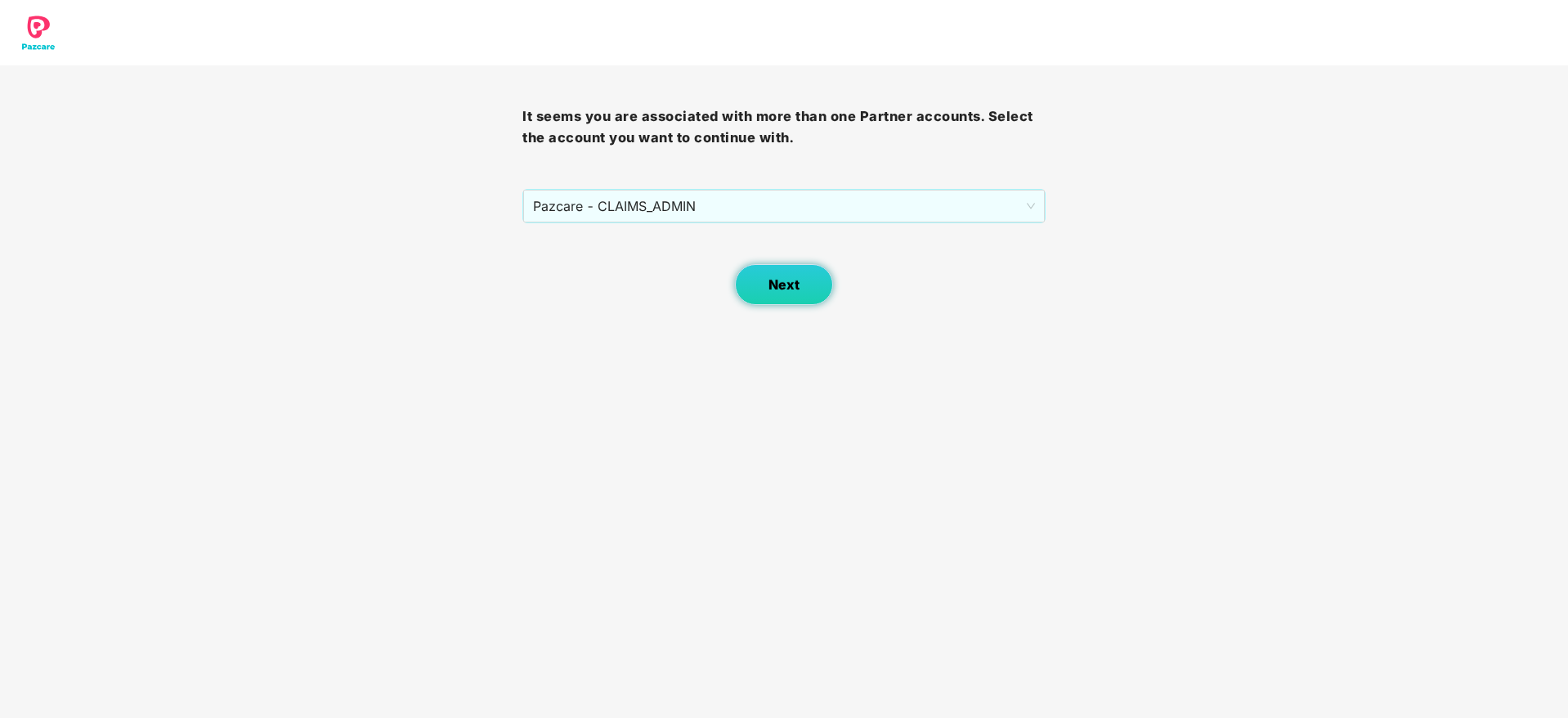
click at [791, 279] on span "Next" at bounding box center [784, 284] width 31 height 15
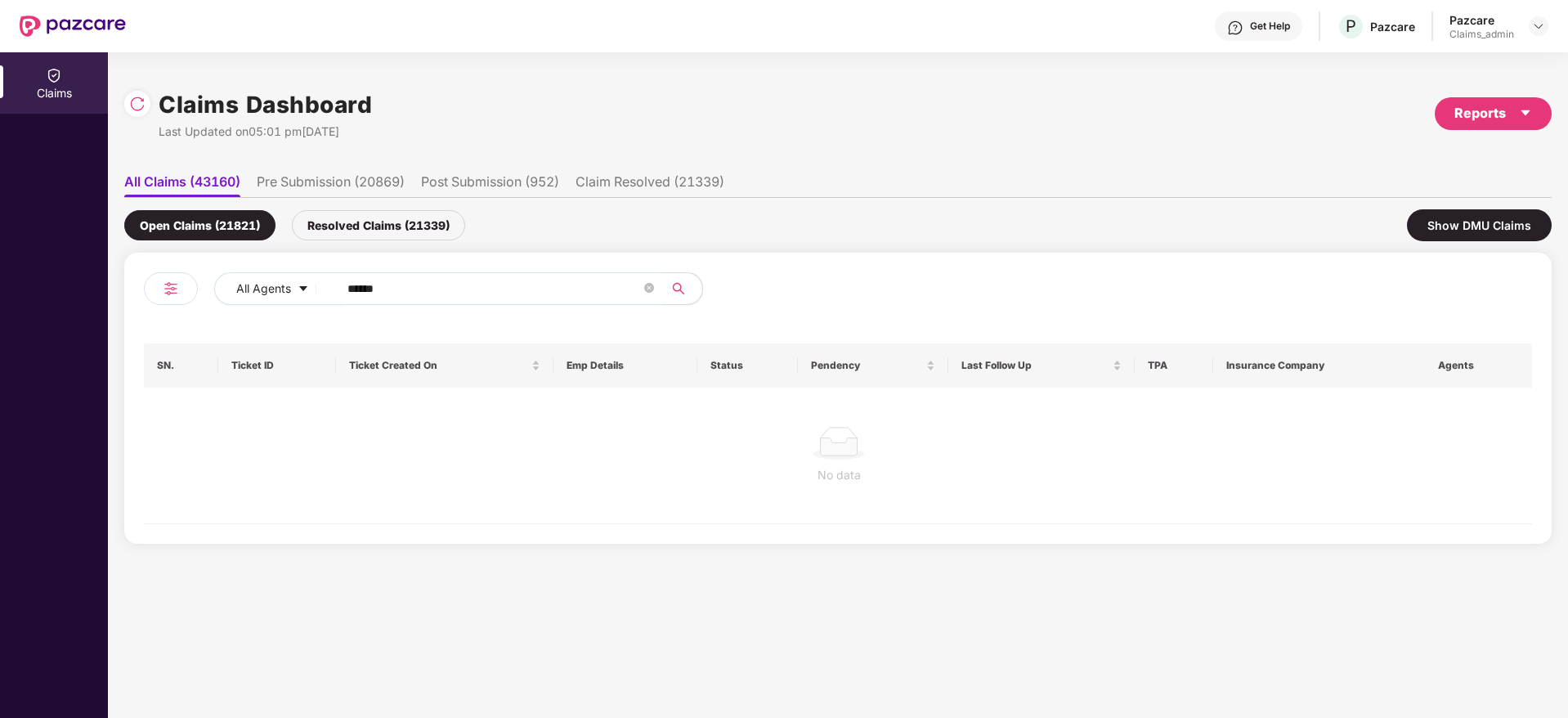
click at [411, 287] on input "******" at bounding box center [494, 288] width 294 height 24
type input "******"
click at [382, 230] on div "Resolved Claims (21339)" at bounding box center [379, 225] width 173 height 30
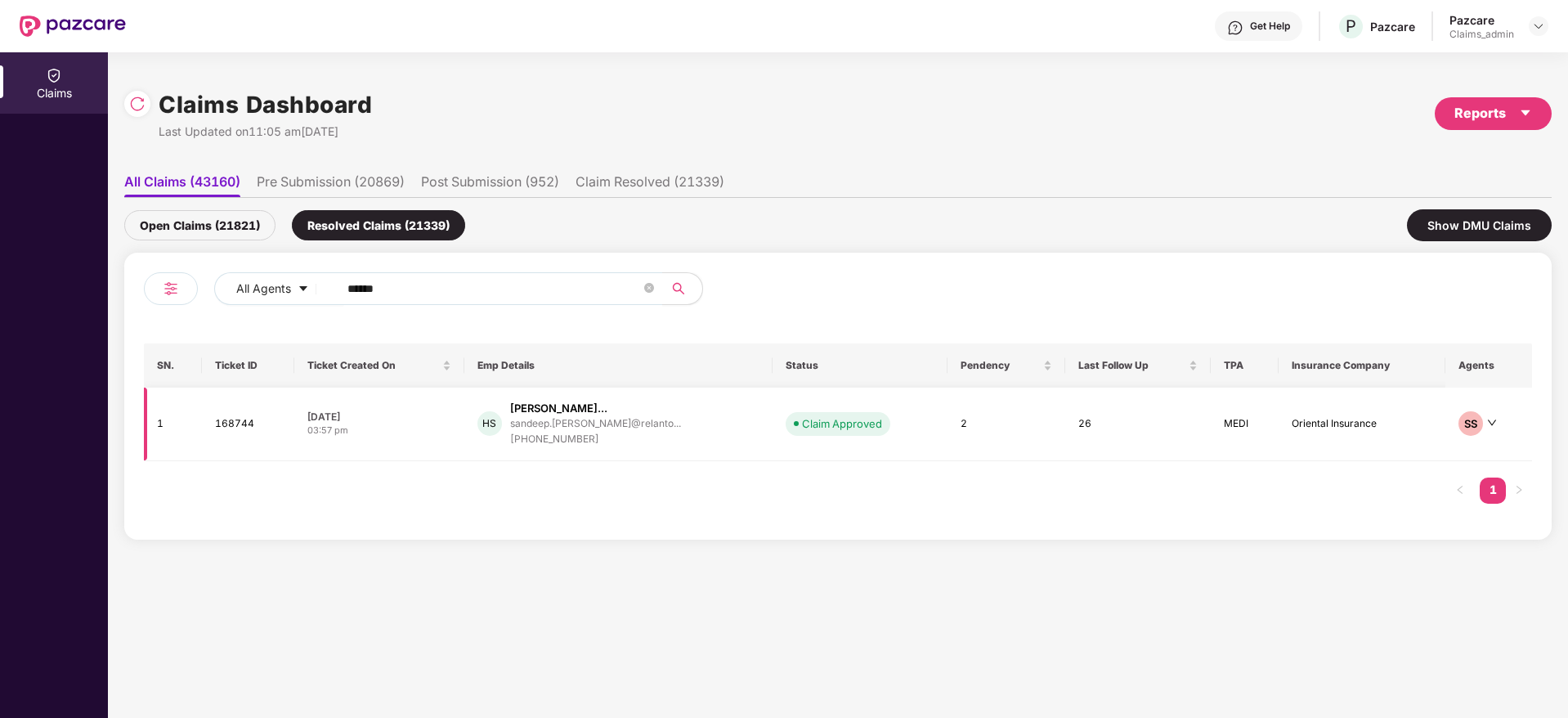
click at [522, 399] on td "HS [PERSON_NAME]... [PERSON_NAME].[PERSON_NAME]@relanto... [PHONE_NUMBER]" at bounding box center [618, 424] width 308 height 73
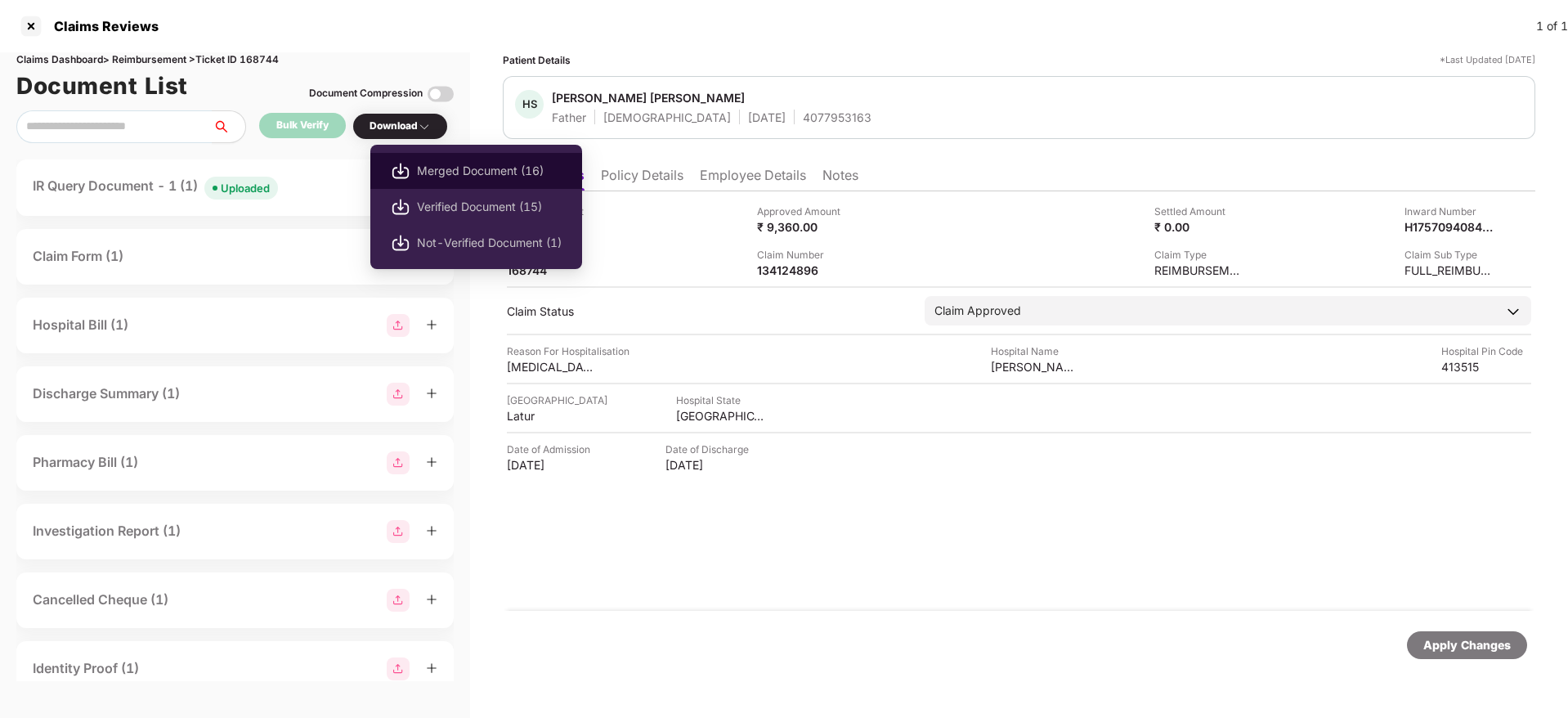
click at [425, 169] on span "Merged Document (16)" at bounding box center [489, 171] width 145 height 18
